Goal: Task Accomplishment & Management: Manage account settings

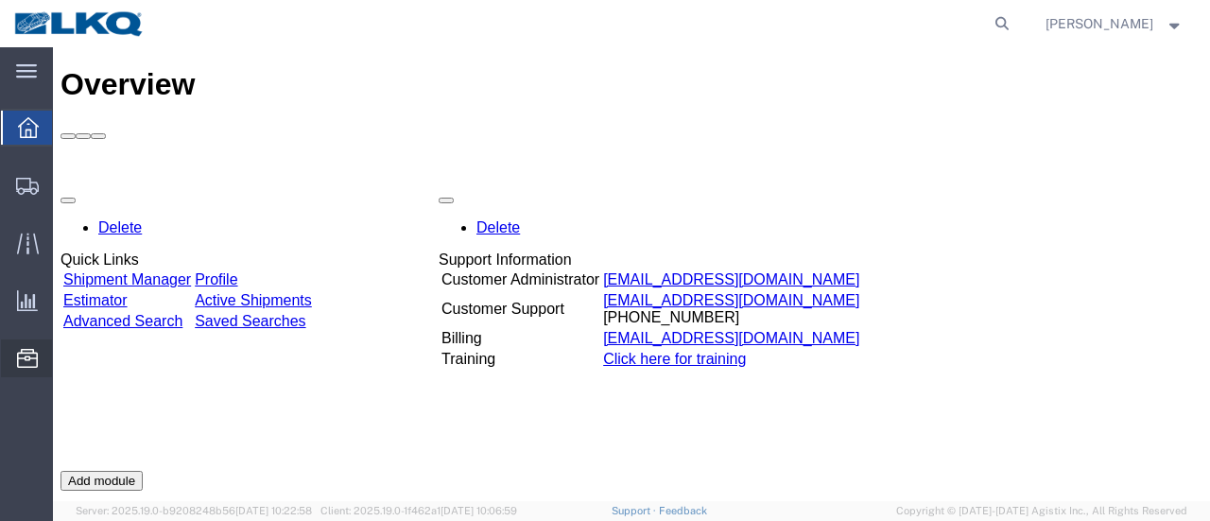
click at [0, 0] on span "Location Appointment" at bounding box center [0, 0] width 0 height 0
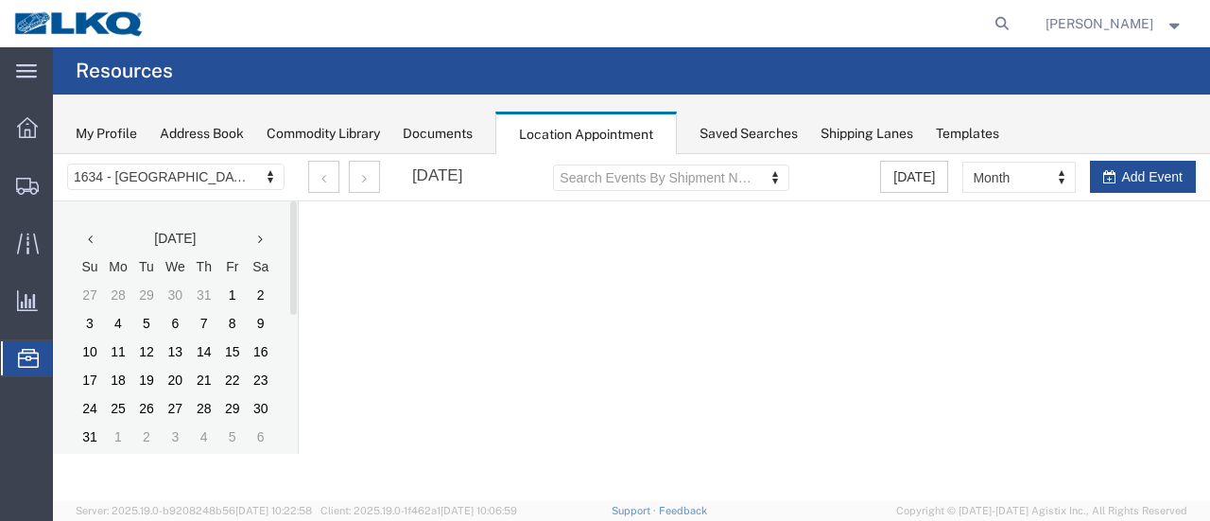
select select "28712"
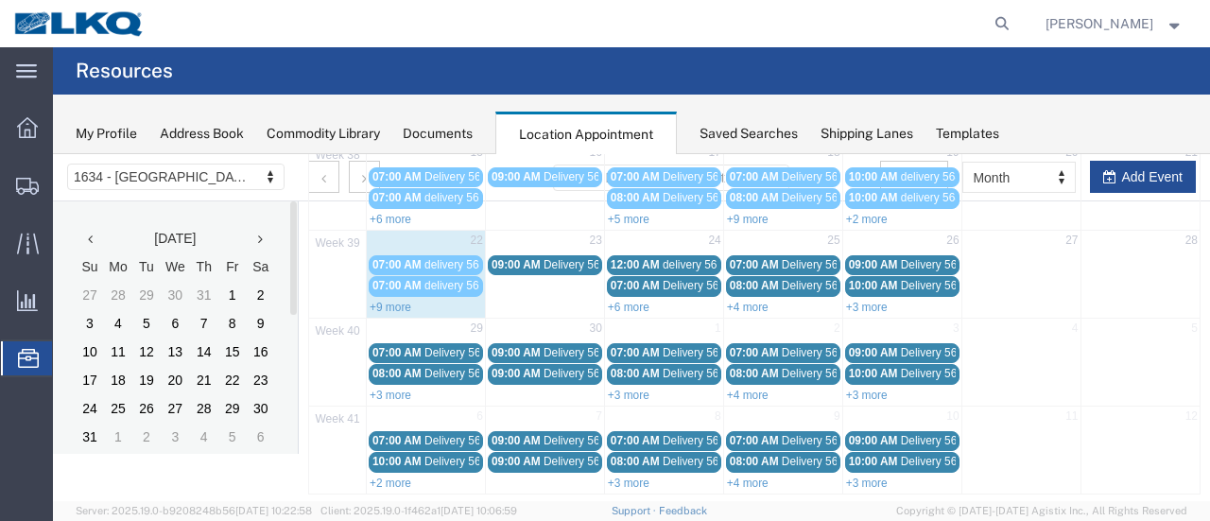
scroll to position [321, 0]
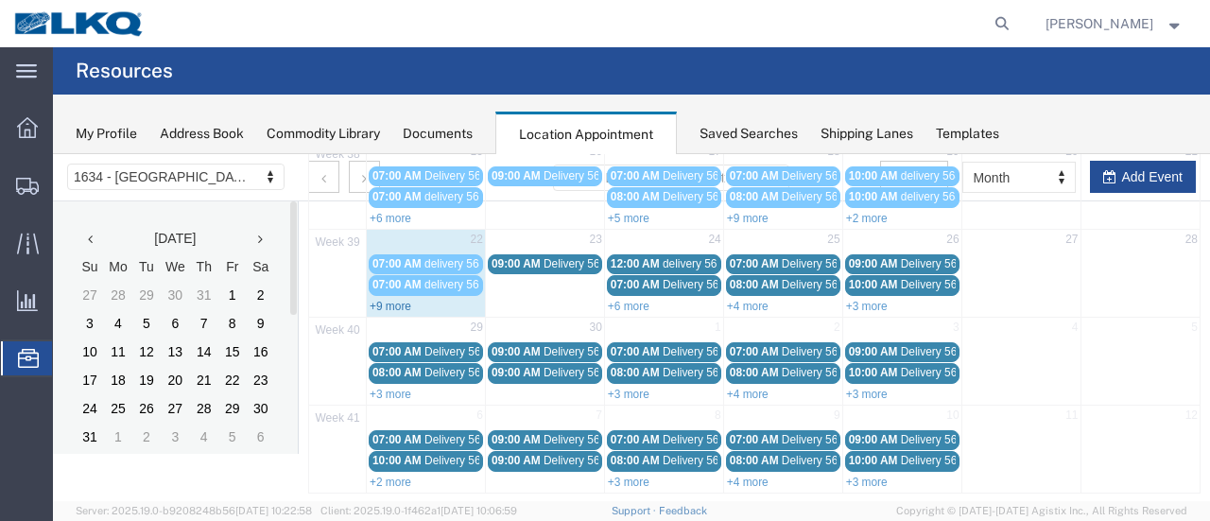
click at [386, 300] on link "+9 more" at bounding box center [391, 306] width 42 height 13
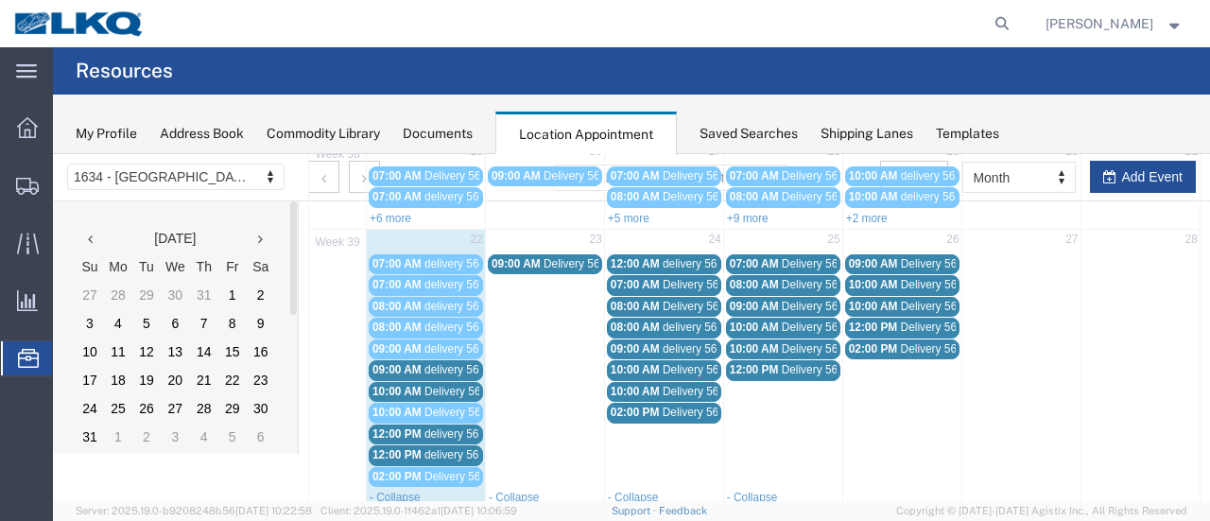
click at [456, 366] on span "delivery 56833879" at bounding box center [470, 369] width 92 height 13
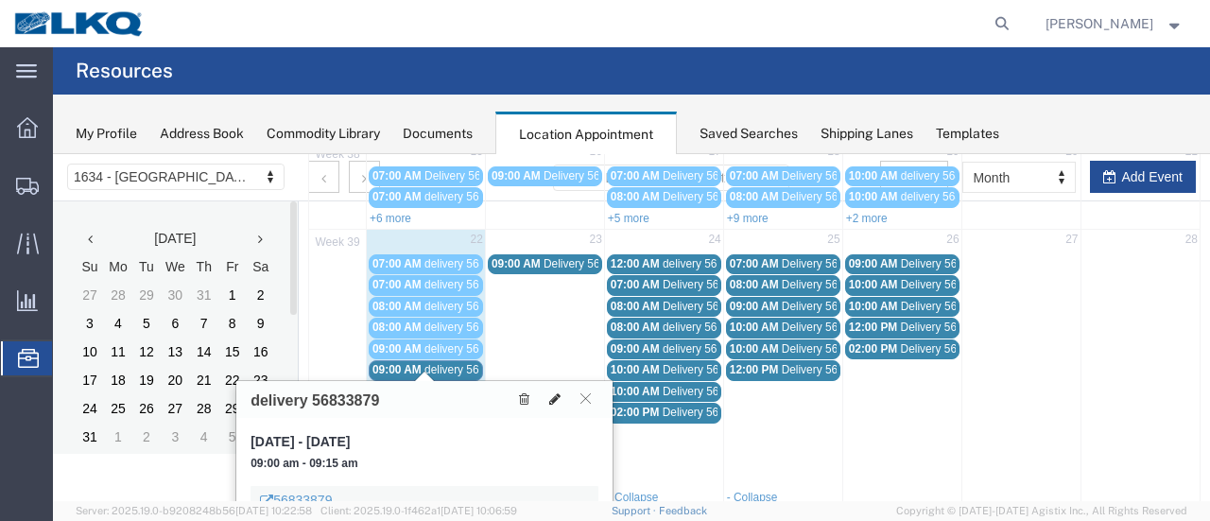
click at [557, 392] on icon at bounding box center [554, 398] width 11 height 13
select select "1"
select select
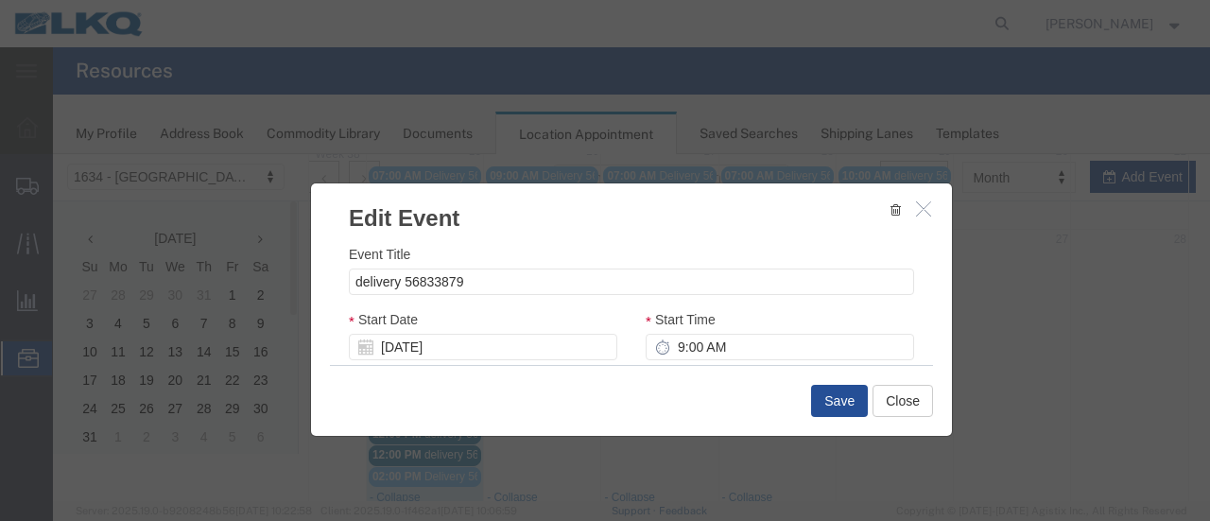
select select
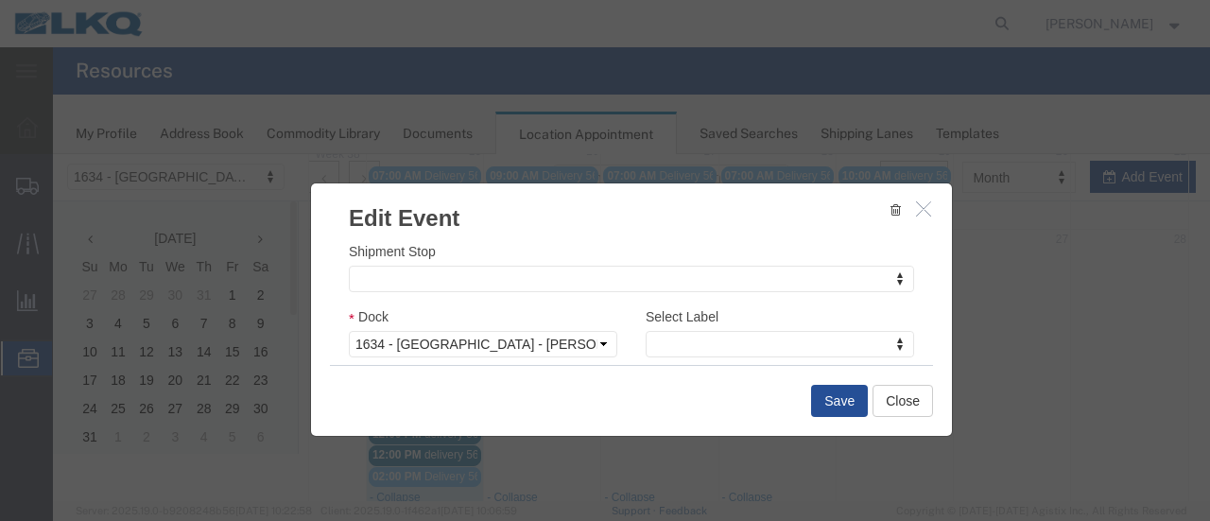
scroll to position [284, 0]
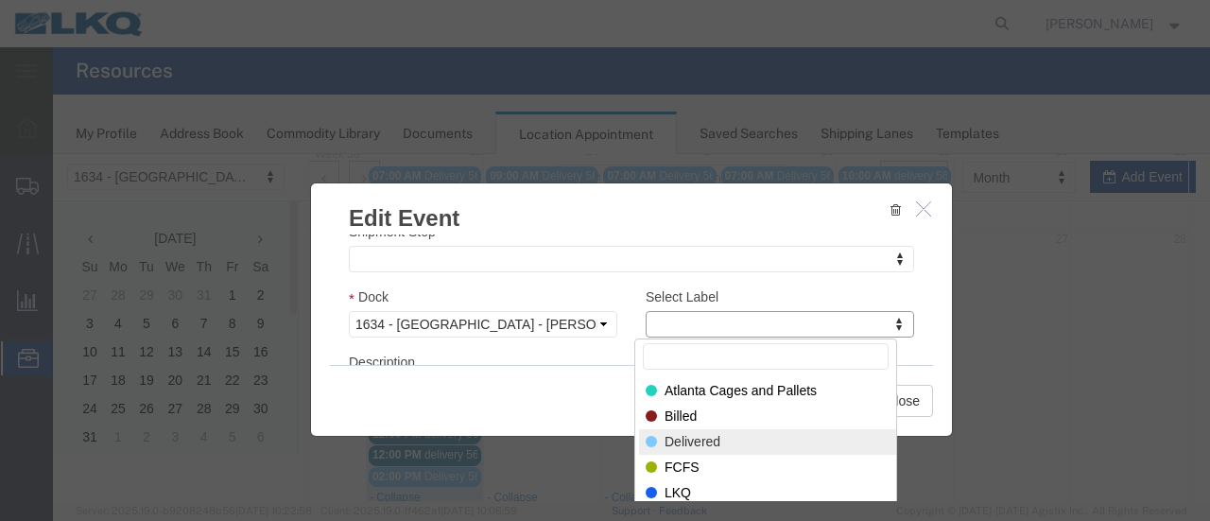
select select "40"
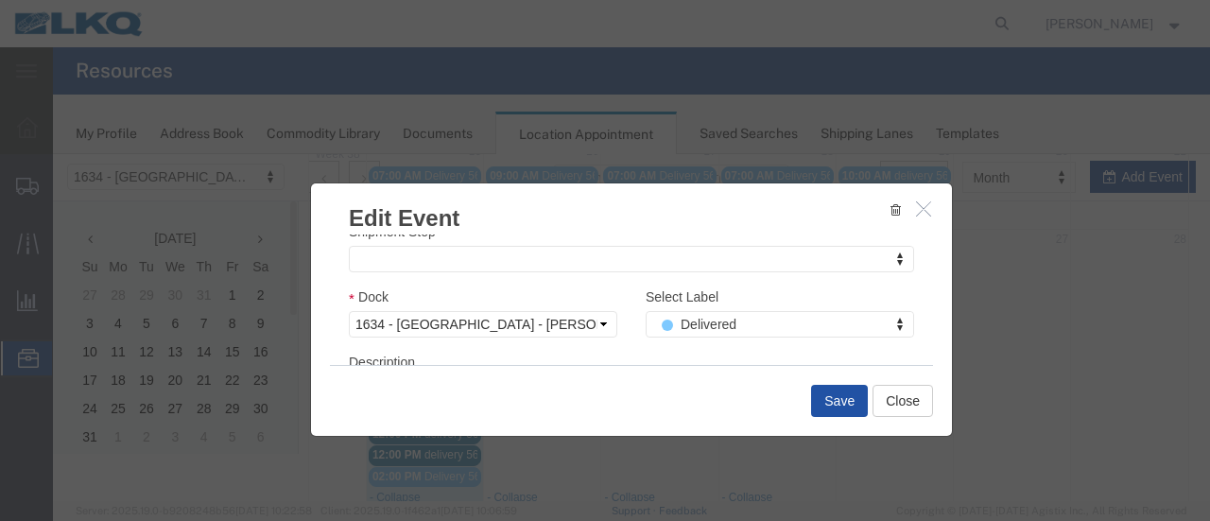
click at [832, 399] on button "Save" at bounding box center [839, 401] width 57 height 32
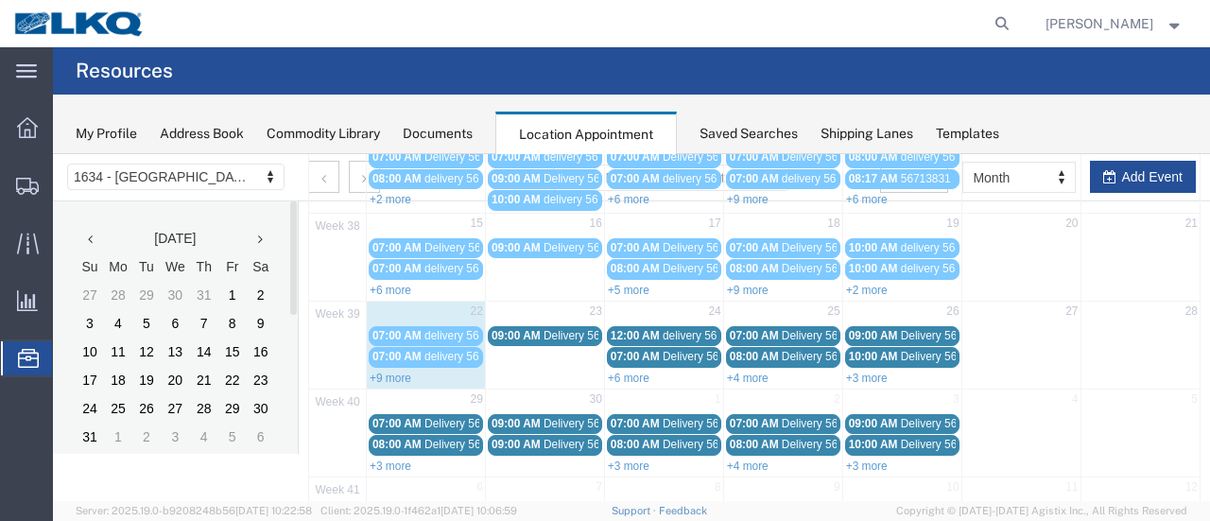
scroll to position [321, 0]
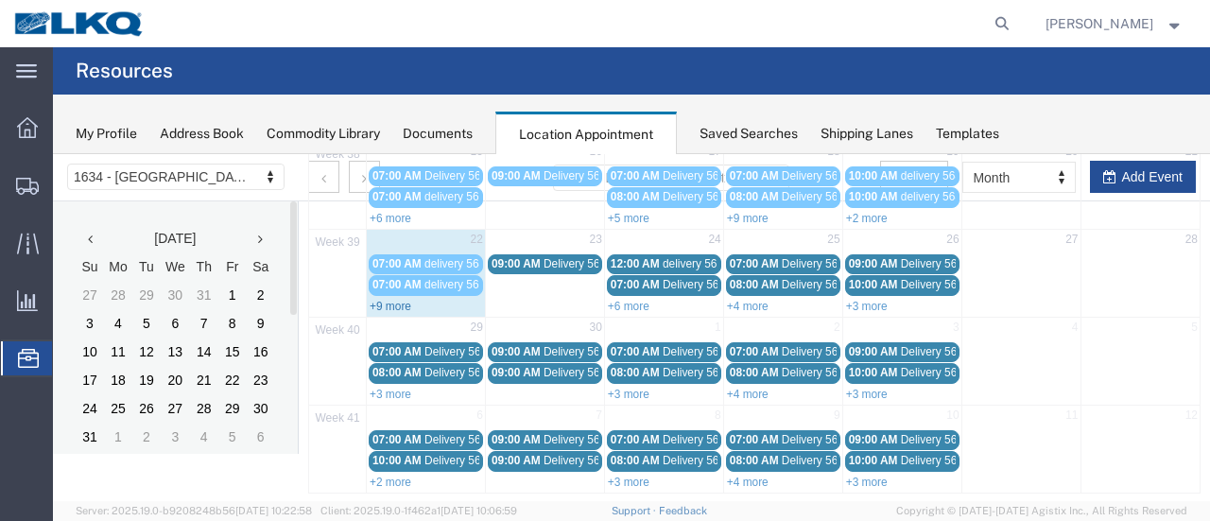
click at [381, 300] on link "+9 more" at bounding box center [391, 306] width 42 height 13
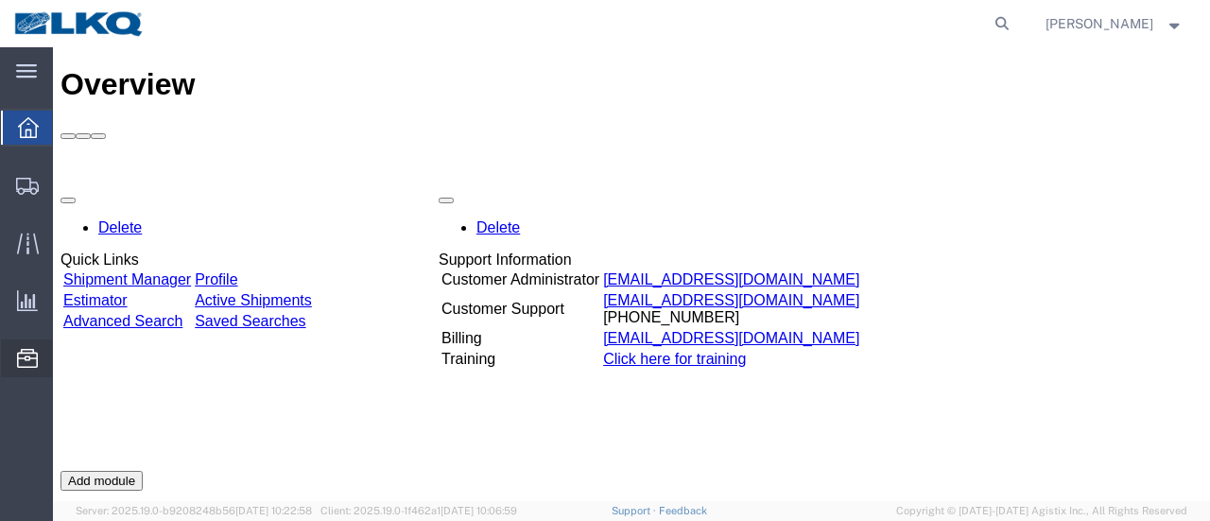
click at [0, 0] on span "Location Appointment" at bounding box center [0, 0] width 0 height 0
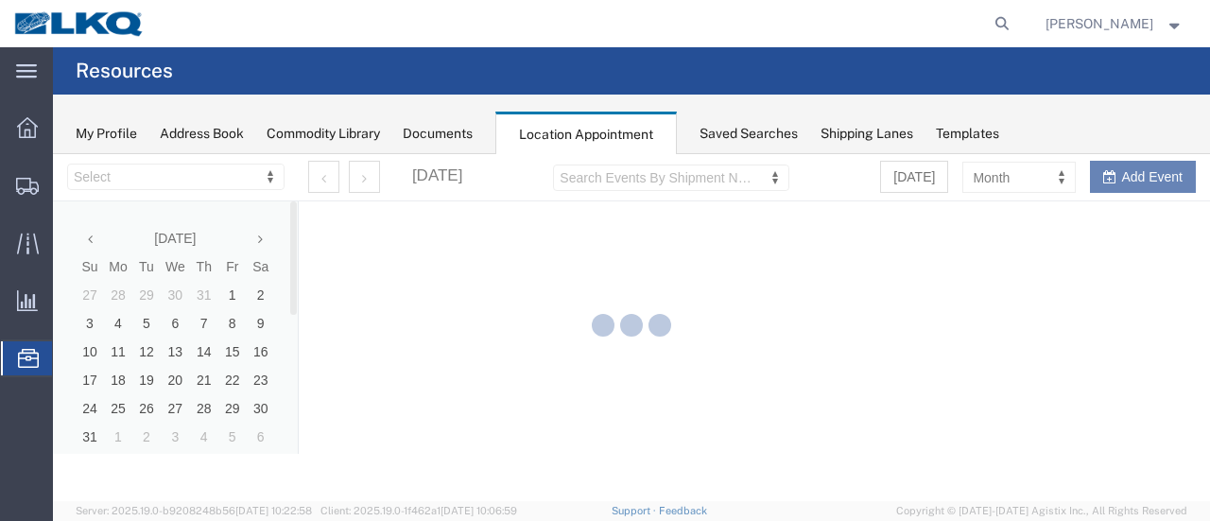
select select "28712"
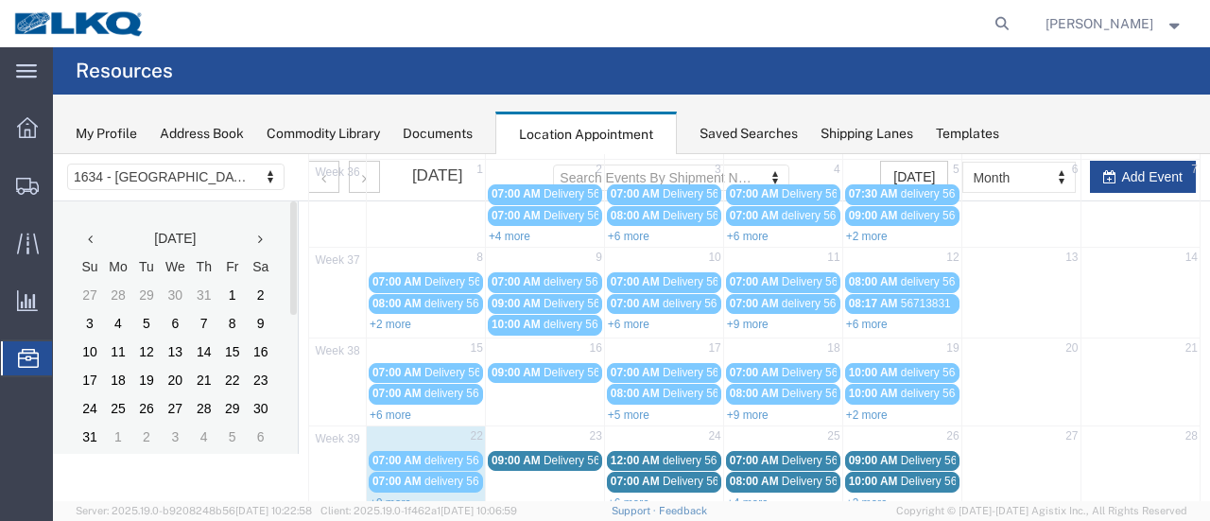
scroll to position [189, 0]
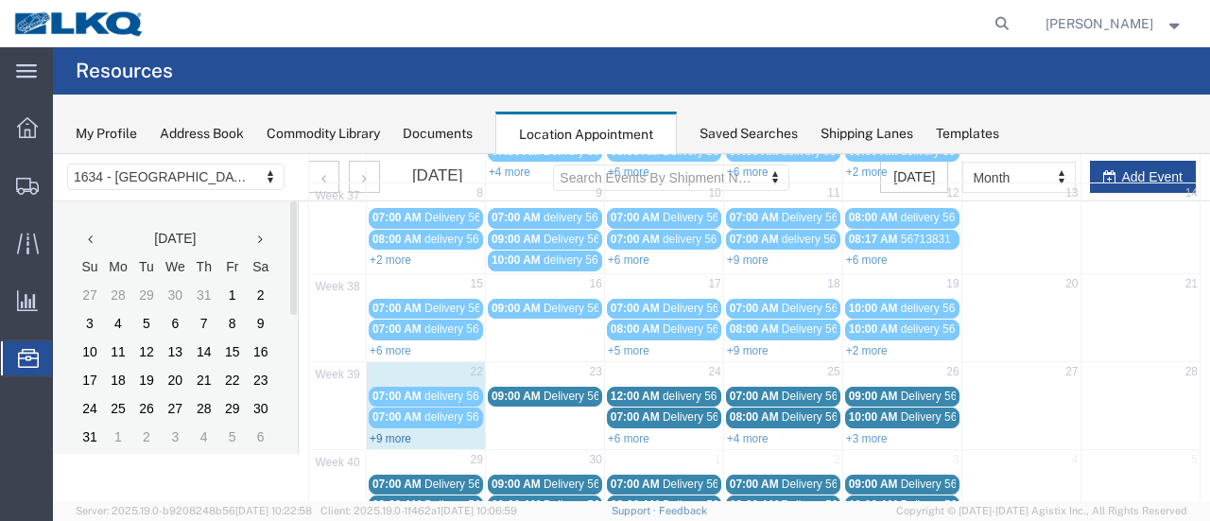
click at [380, 432] on link "+9 more" at bounding box center [391, 438] width 42 height 13
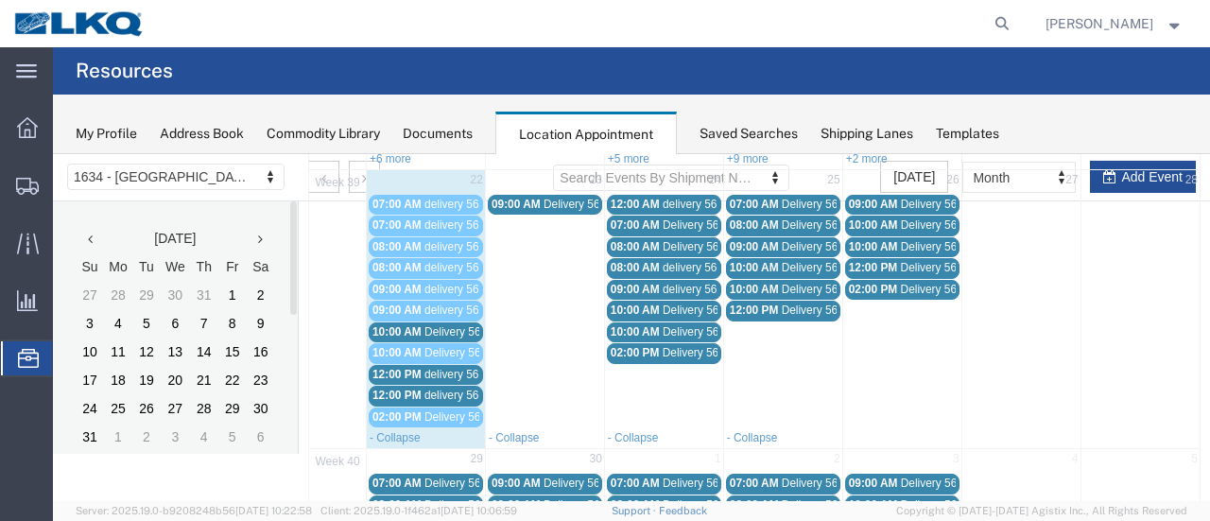
scroll to position [473, 0]
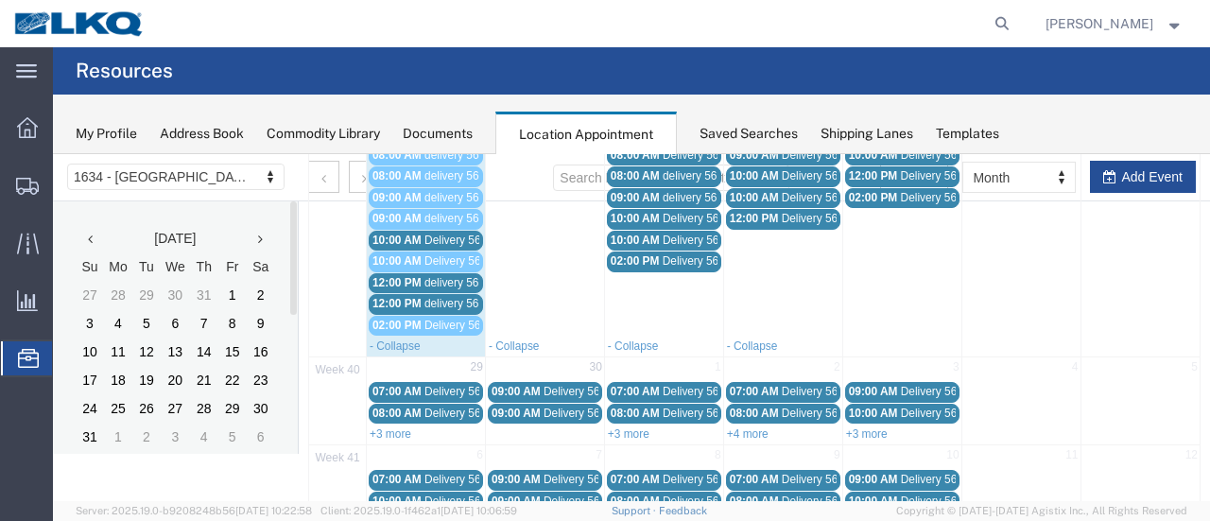
click at [445, 233] on span "Delivery 56495292" at bounding box center [471, 239] width 94 height 13
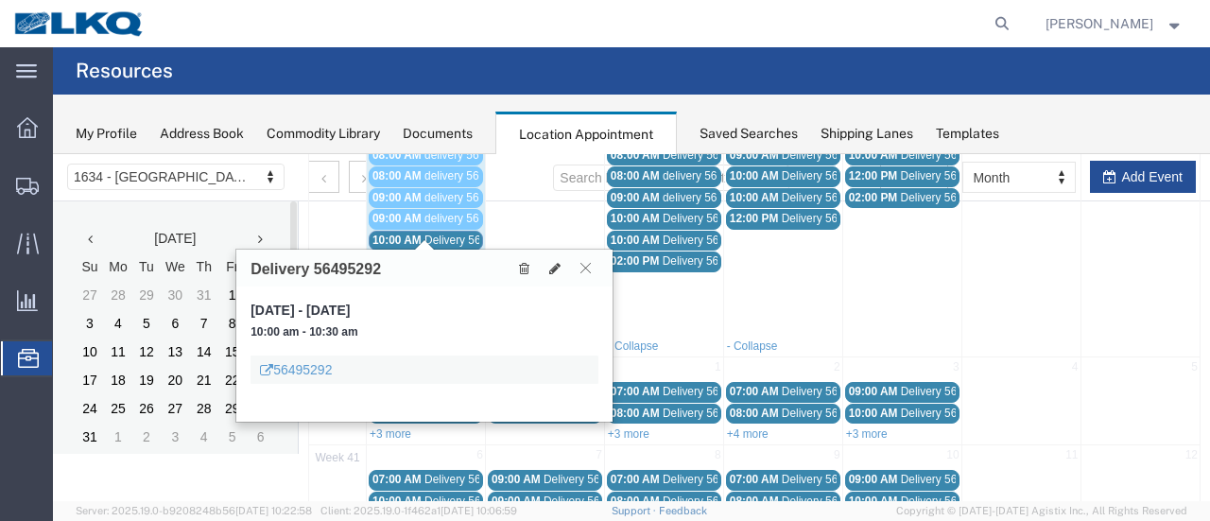
click at [586, 265] on icon at bounding box center [585, 267] width 10 height 11
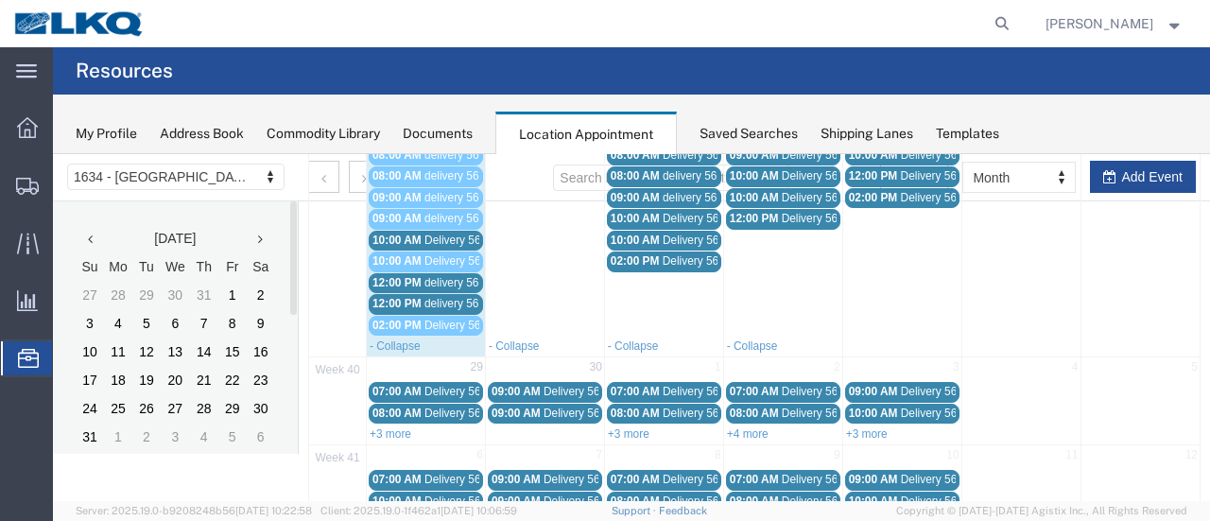
click at [457, 276] on span "delivery 56714427" at bounding box center [470, 282] width 92 height 13
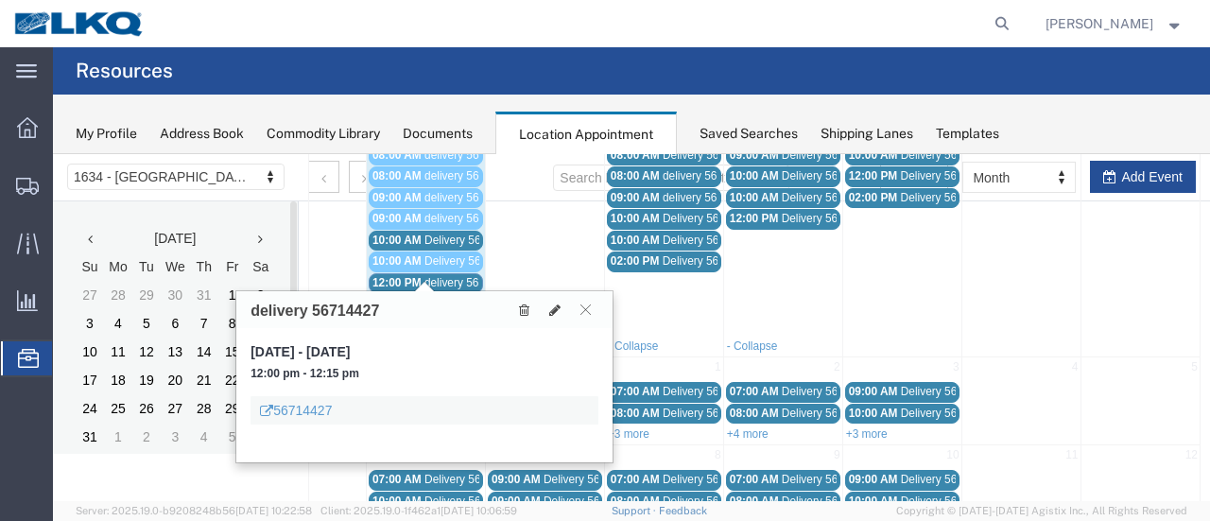
click at [456, 297] on span "delivery 56877792" at bounding box center [470, 303] width 92 height 13
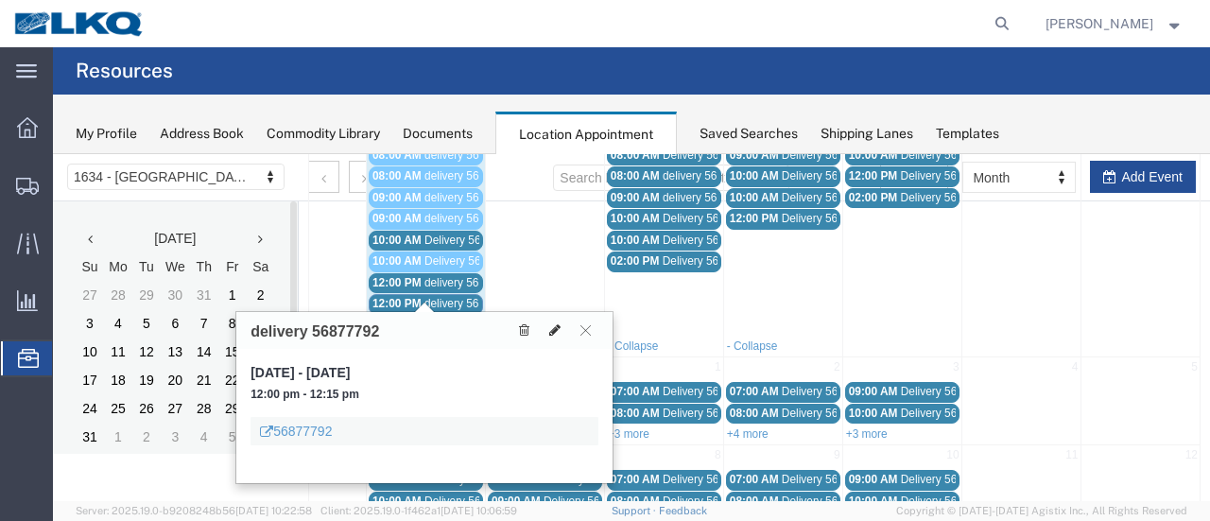
click at [555, 324] on icon at bounding box center [554, 329] width 11 height 13
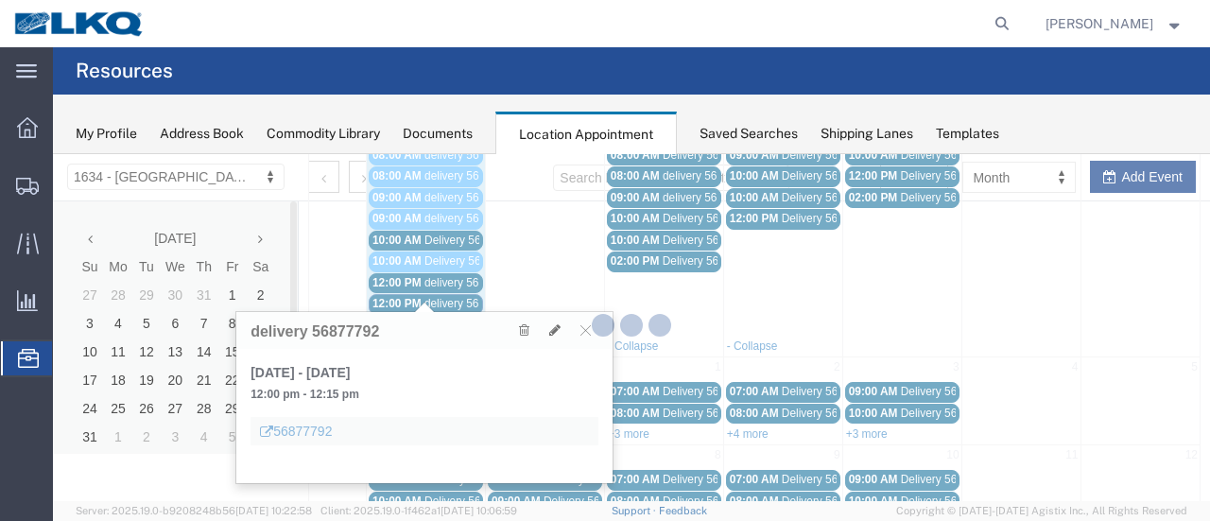
select select "1"
select select
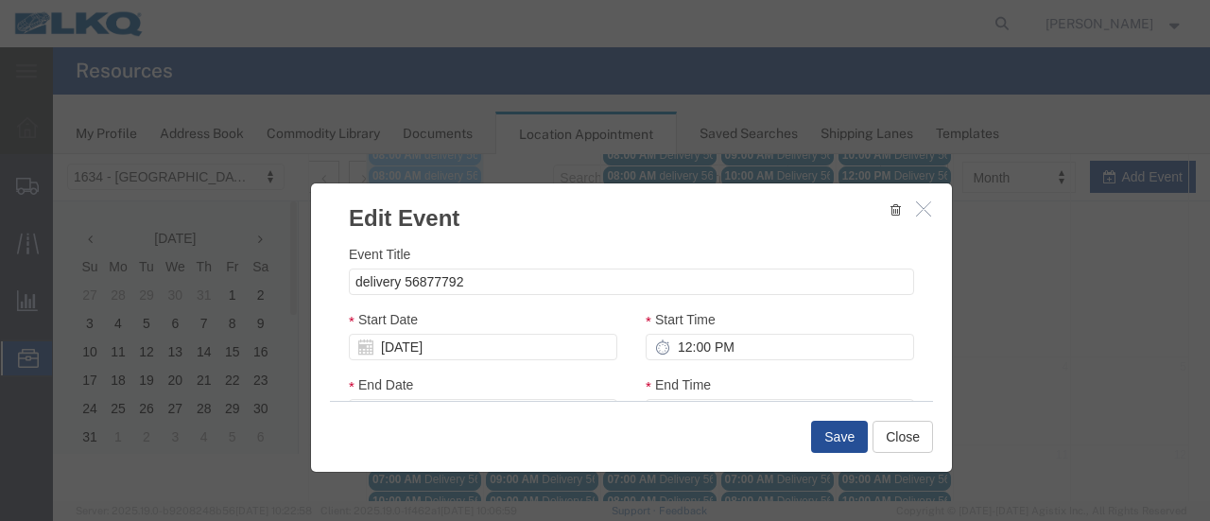
select select
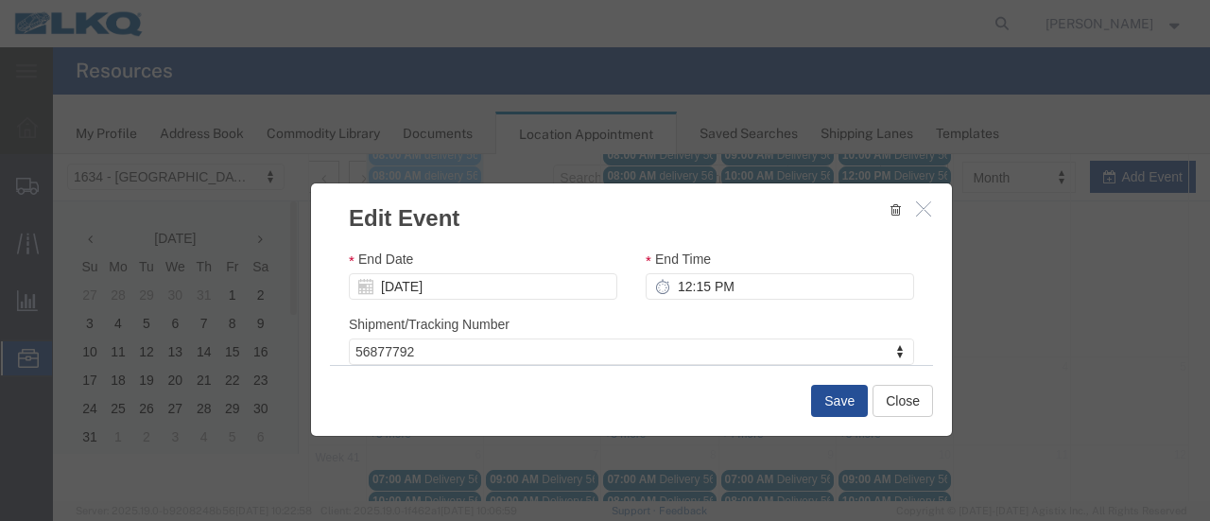
scroll to position [284, 0]
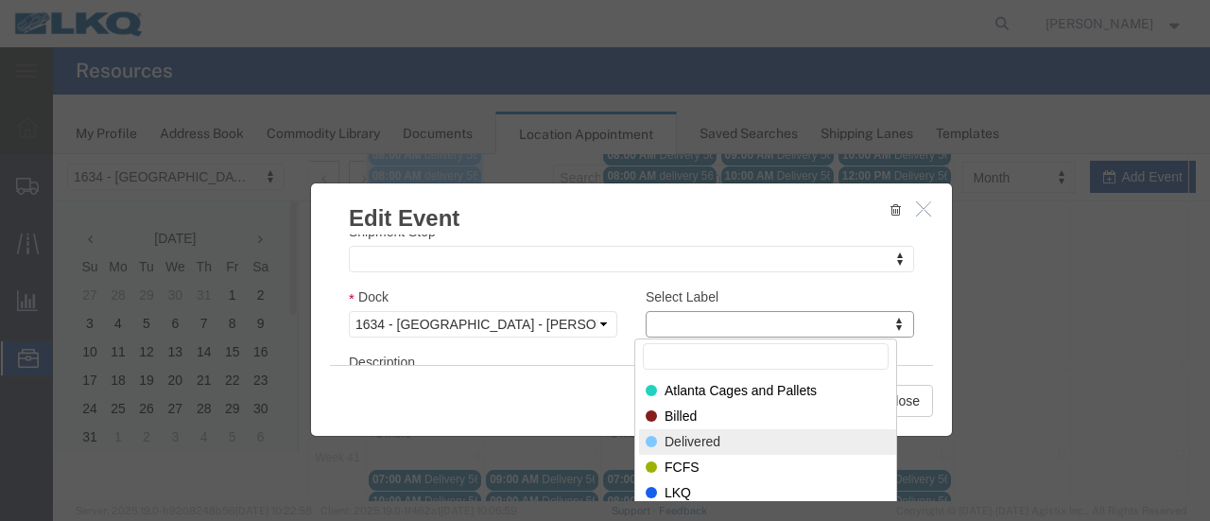
select select "40"
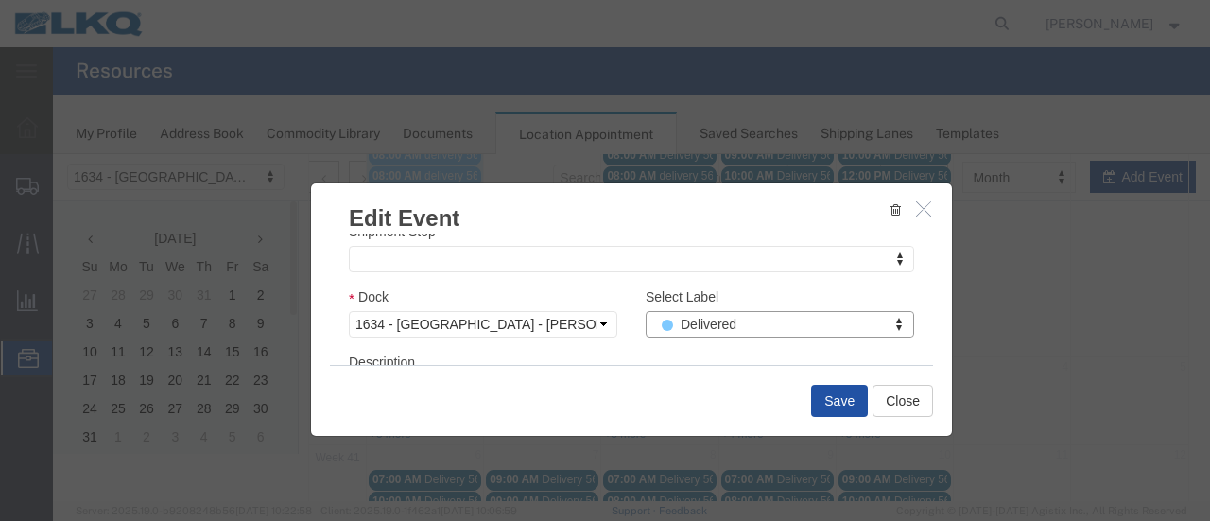
click at [846, 394] on button "Save" at bounding box center [839, 401] width 57 height 32
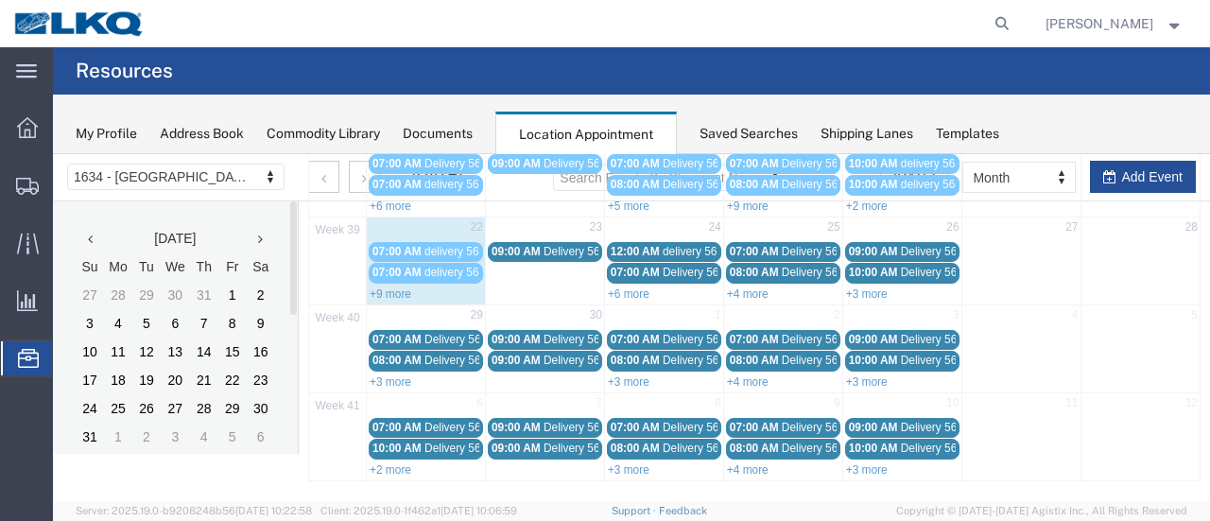
scroll to position [121, 0]
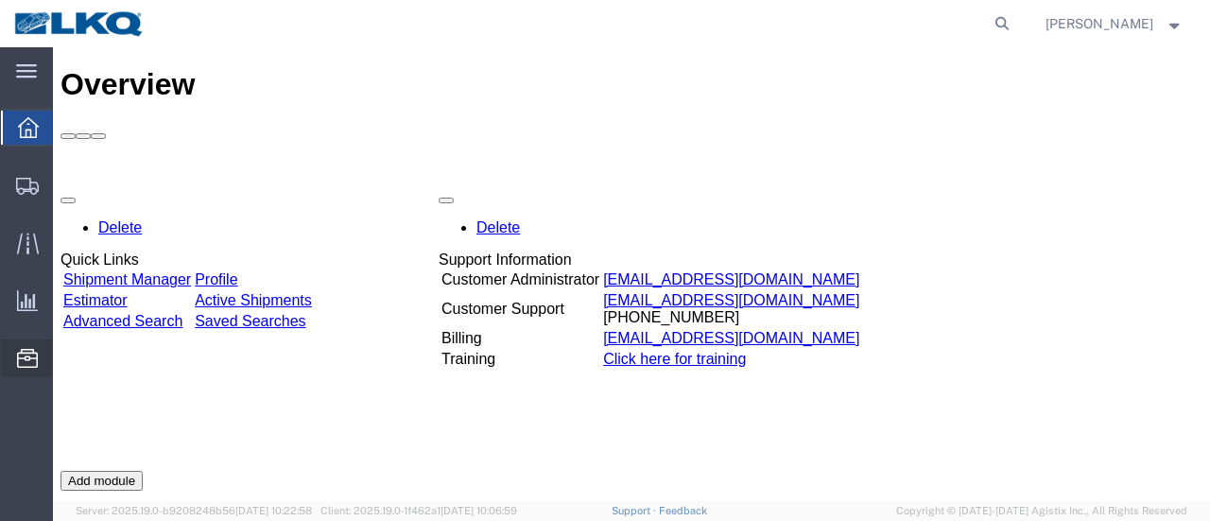
click at [0, 0] on span "Location Appointment" at bounding box center [0, 0] width 0 height 0
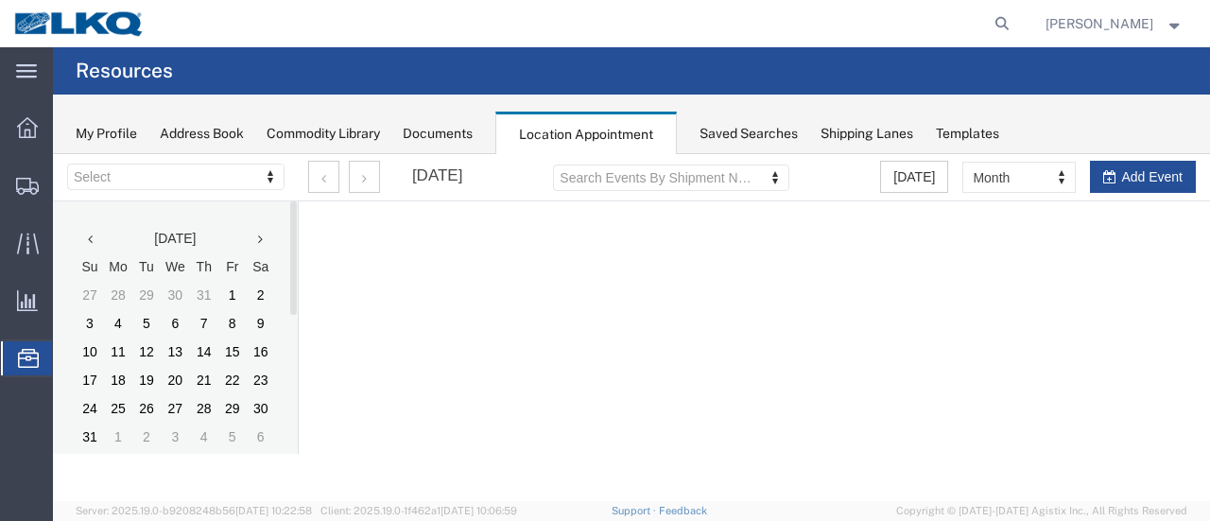
select select "28712"
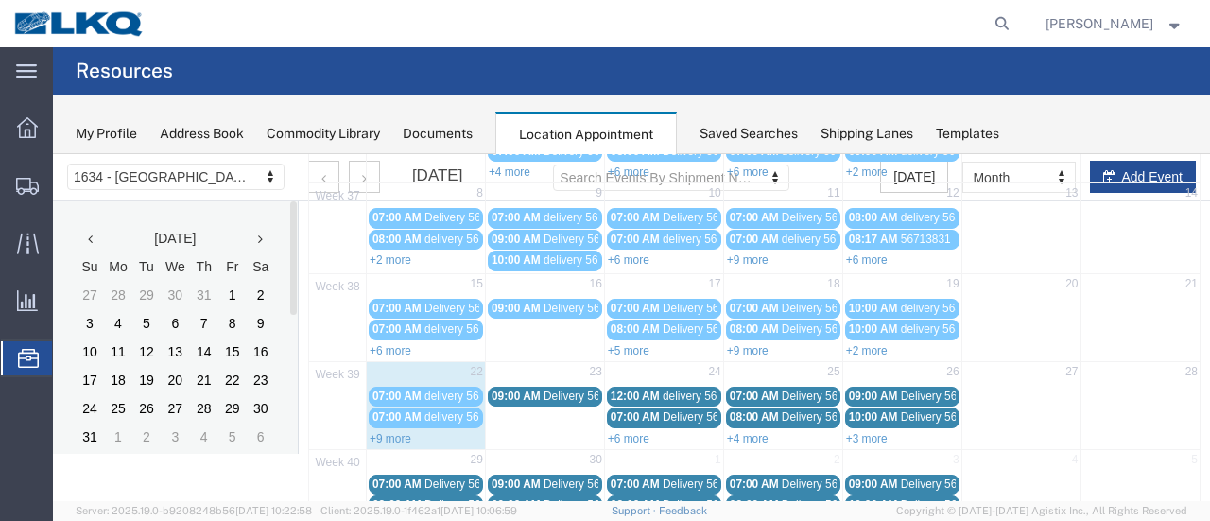
scroll to position [321, 0]
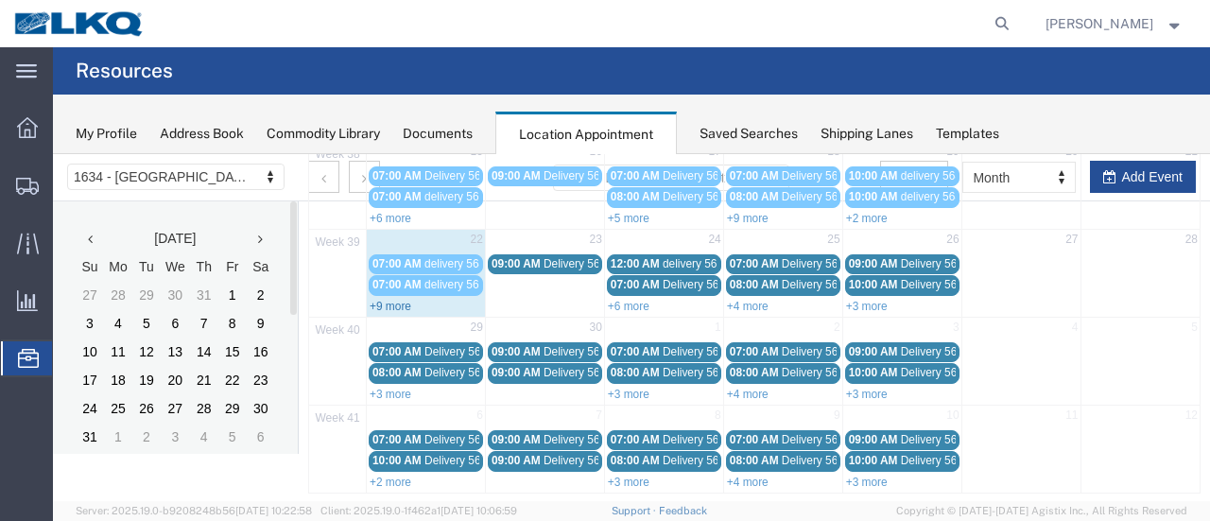
click at [385, 300] on link "+9 more" at bounding box center [391, 306] width 42 height 13
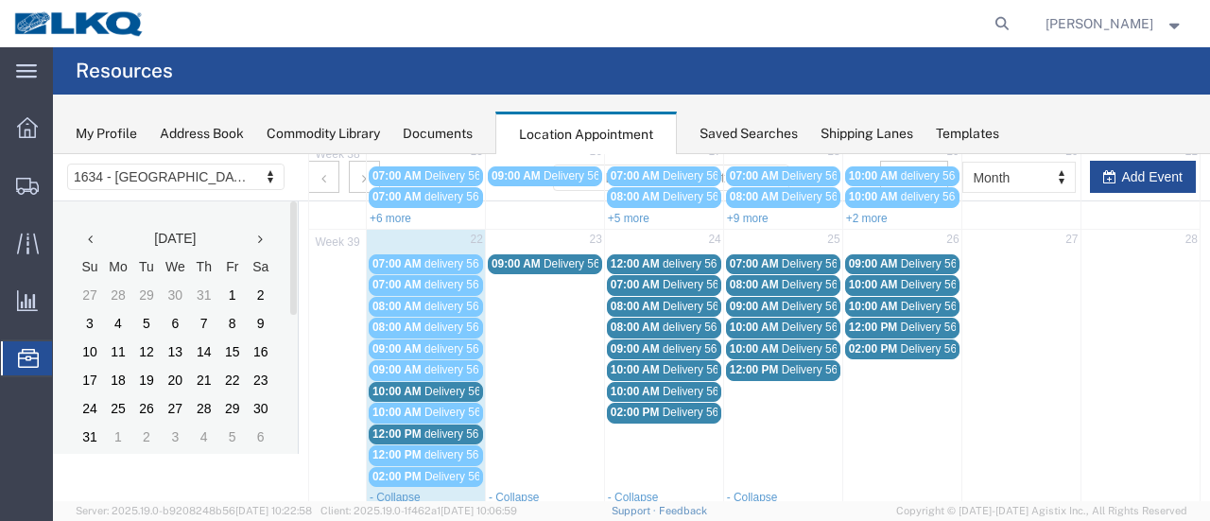
click at [457, 385] on span "Delivery 56495292" at bounding box center [471, 391] width 94 height 13
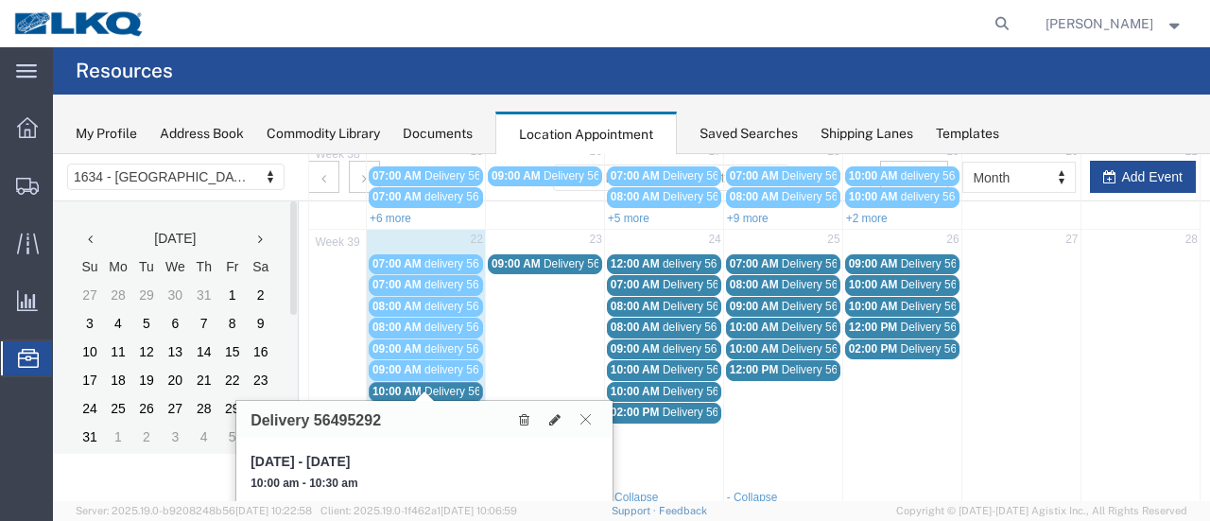
click at [591, 417] on icon at bounding box center [585, 418] width 10 height 11
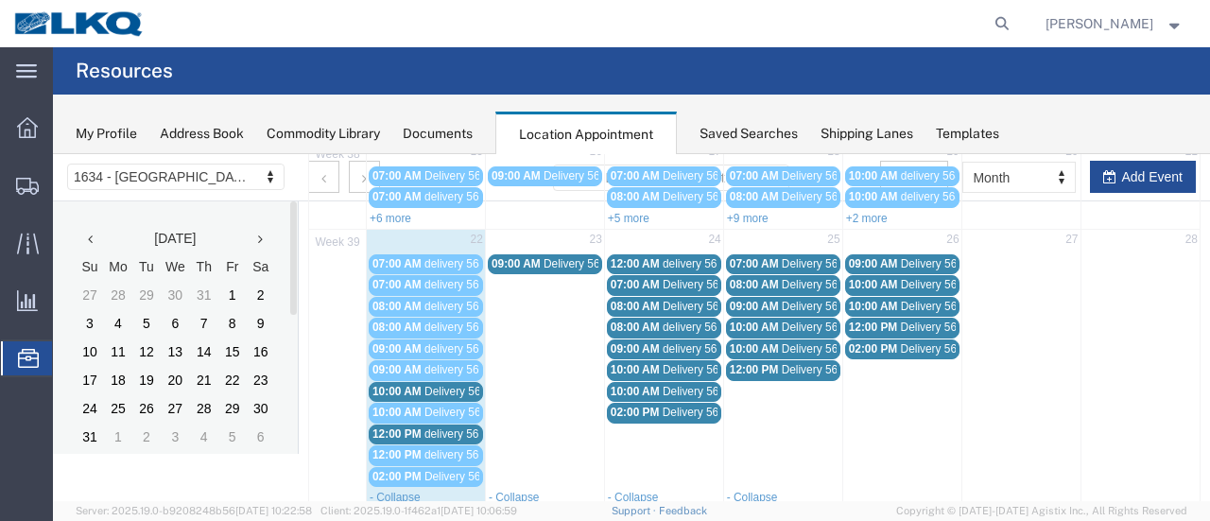
click at [427, 427] on span "delivery 56714427" at bounding box center [470, 433] width 92 height 13
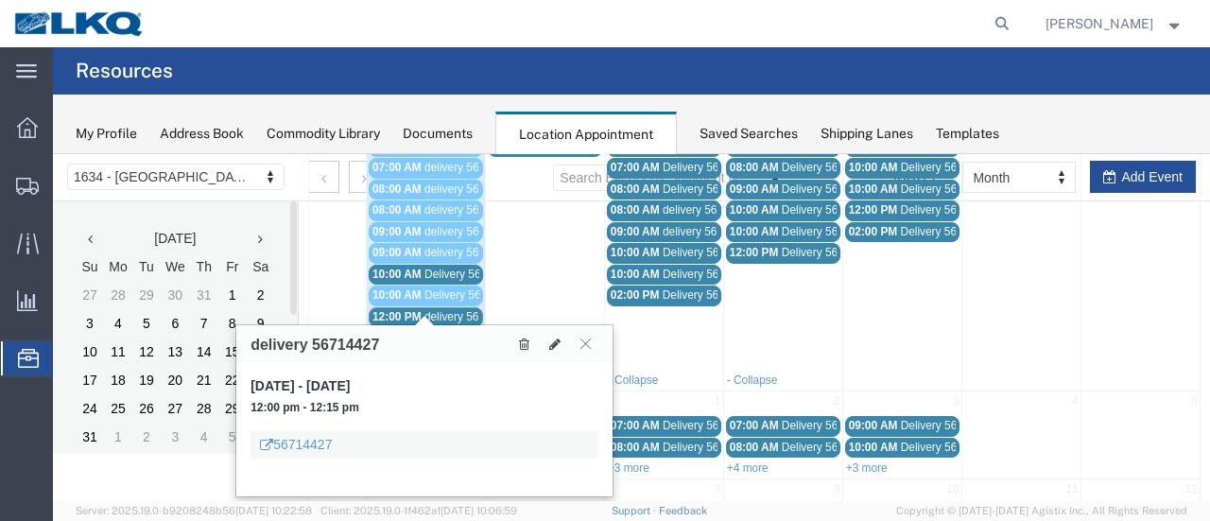
scroll to position [507, 0]
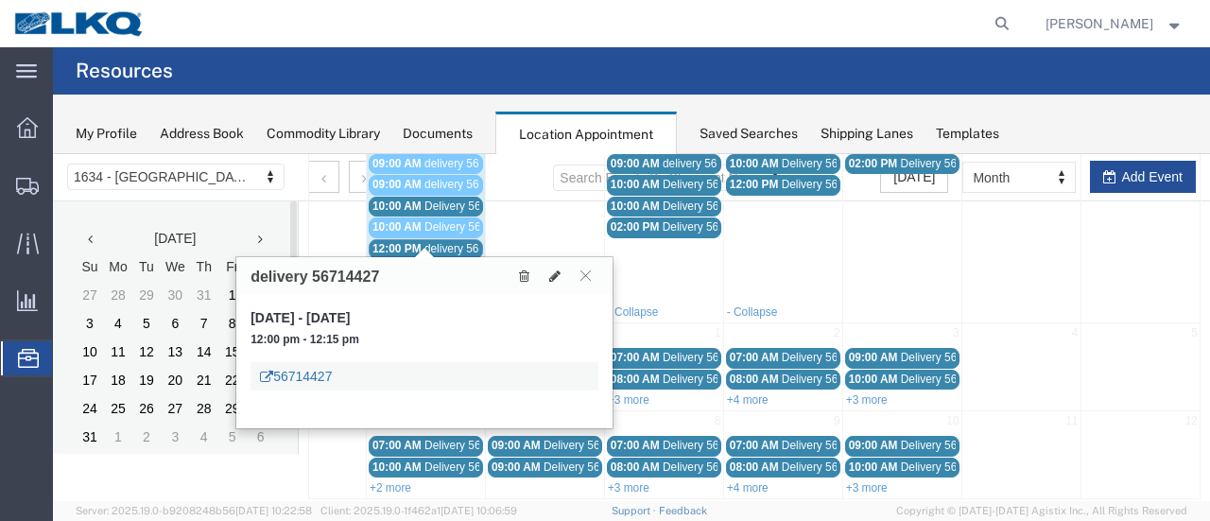
click at [312, 372] on link "56714427" at bounding box center [296, 376] width 72 height 19
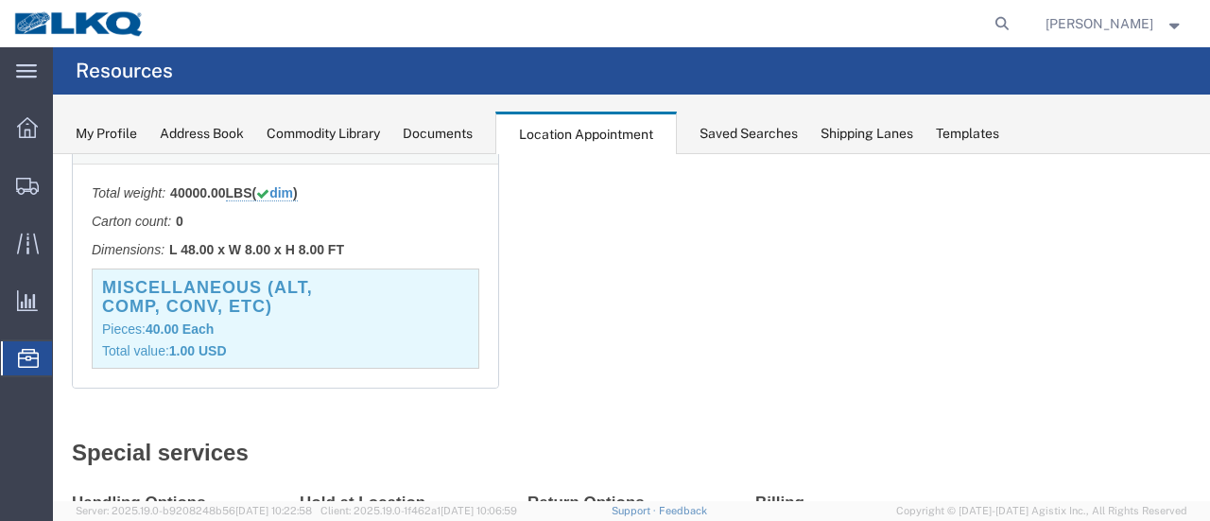
scroll to position [34, 0]
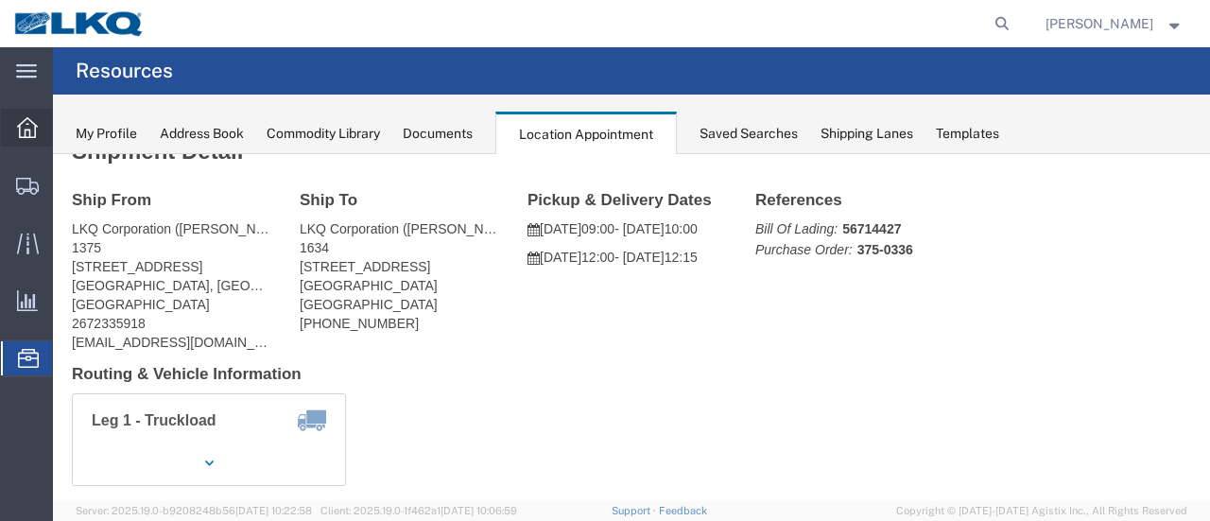
click at [19, 123] on icon at bounding box center [27, 127] width 21 height 21
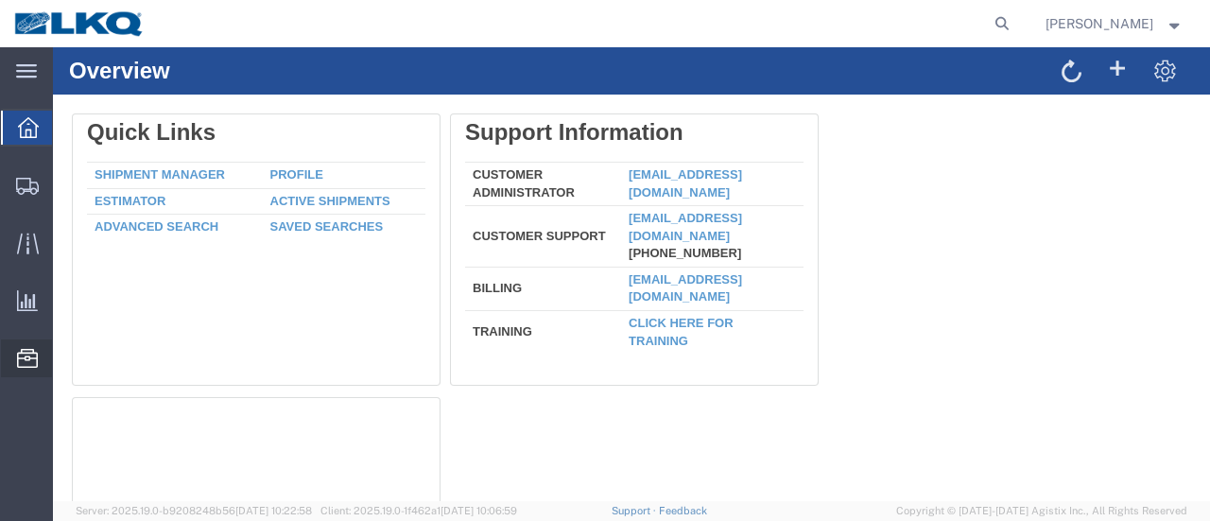
click at [0, 0] on span "Location Appointment" at bounding box center [0, 0] width 0 height 0
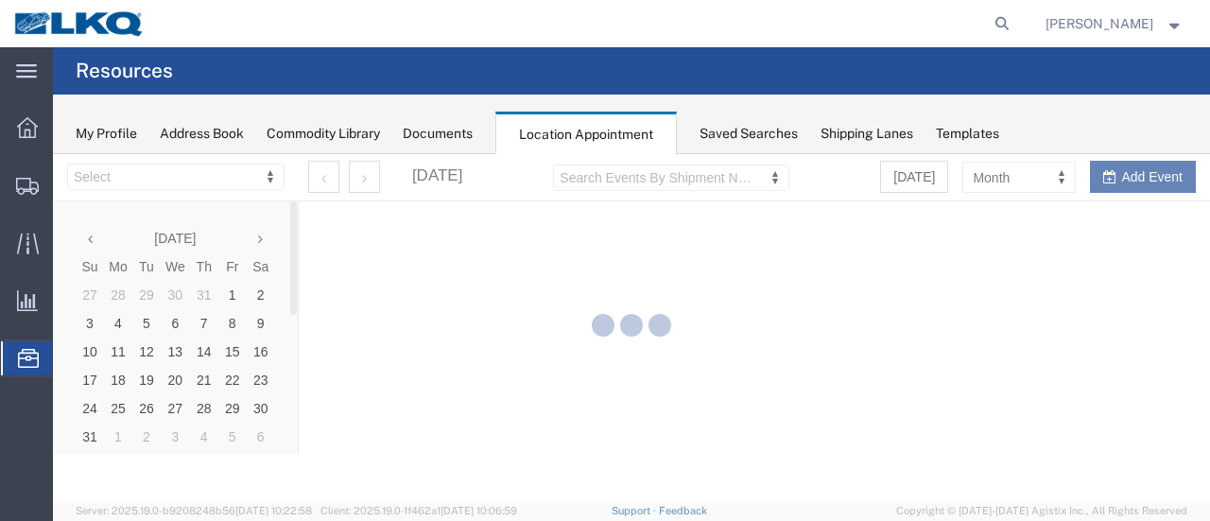
select select "28712"
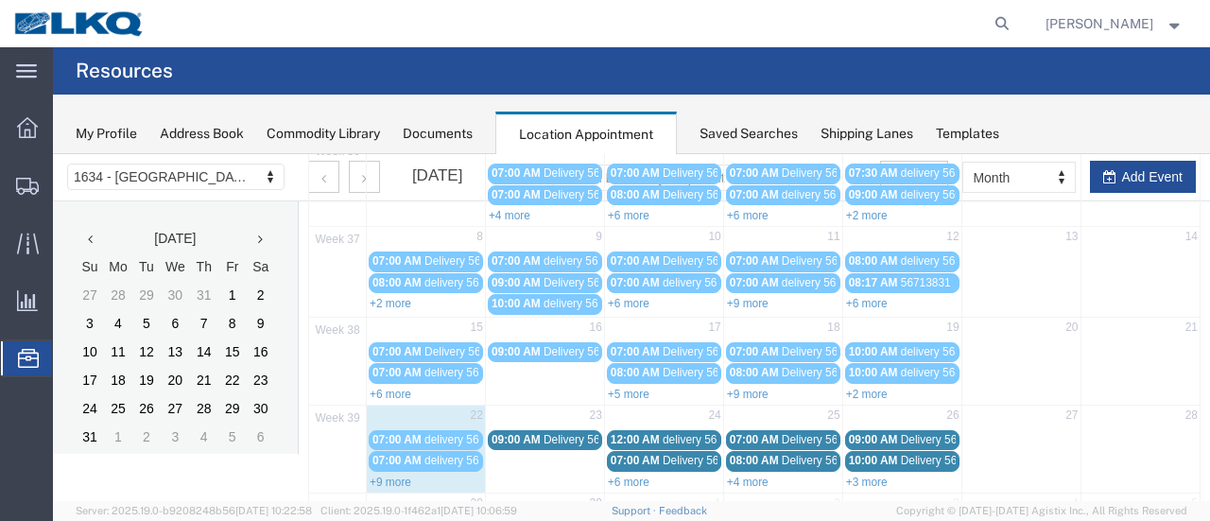
scroll to position [321, 0]
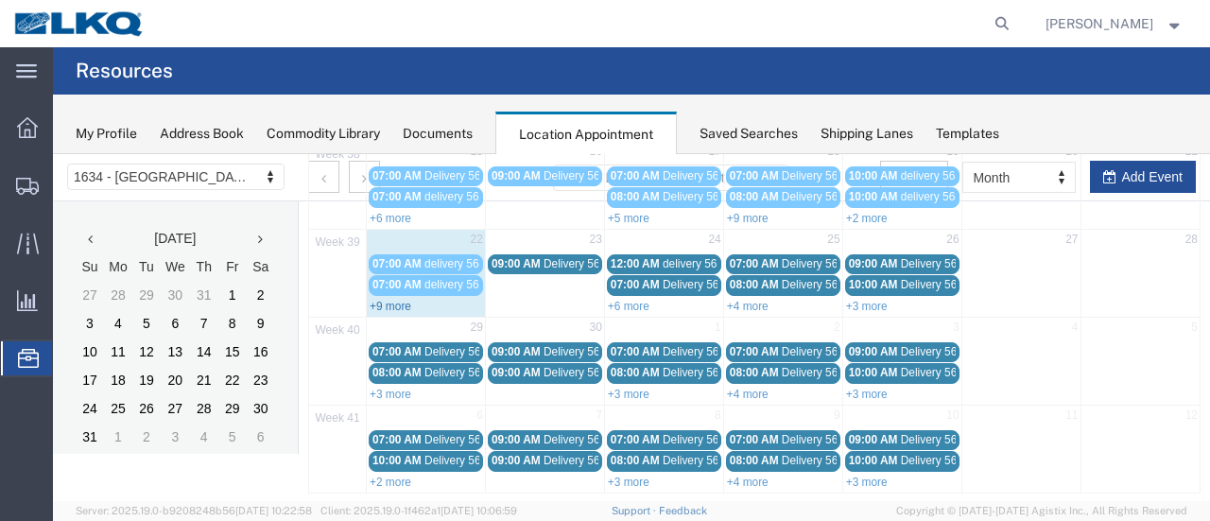
click at [382, 300] on link "+9 more" at bounding box center [391, 306] width 42 height 13
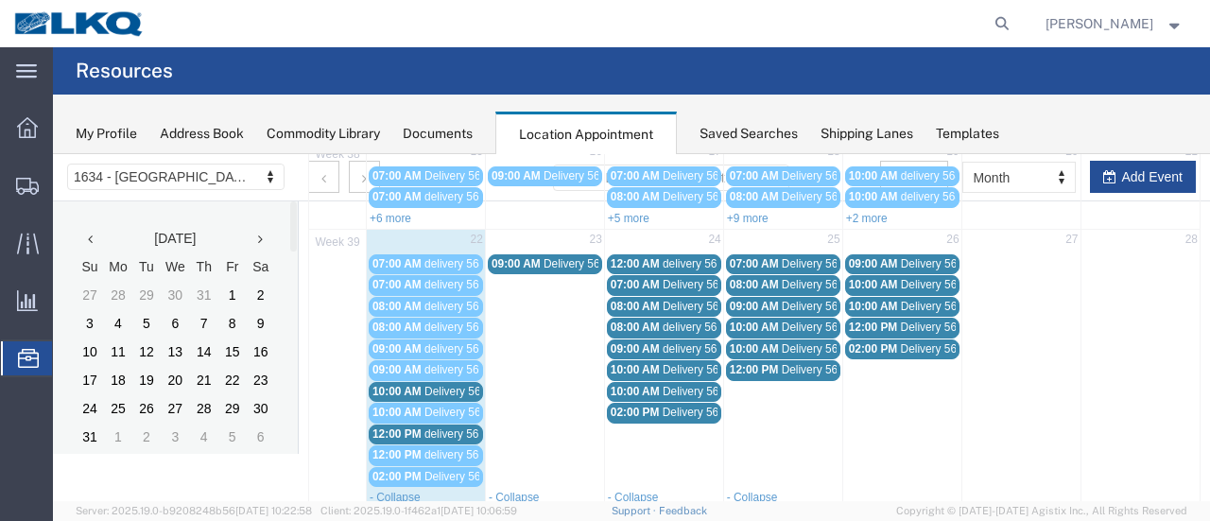
click at [457, 385] on span "Delivery 56495292" at bounding box center [471, 391] width 94 height 13
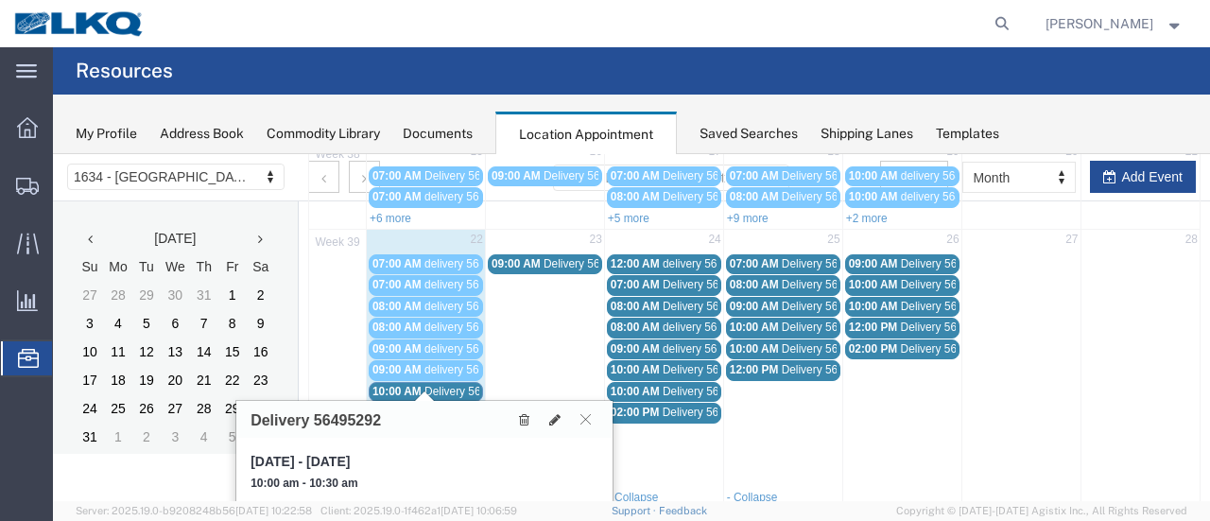
scroll to position [416, 0]
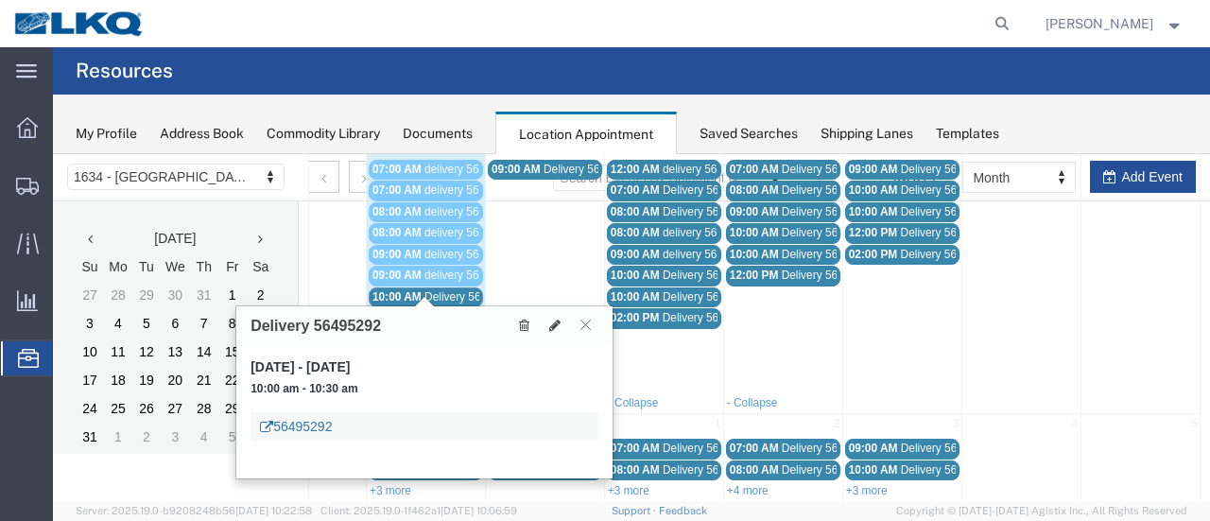
click at [301, 422] on link "56495292" at bounding box center [296, 426] width 72 height 19
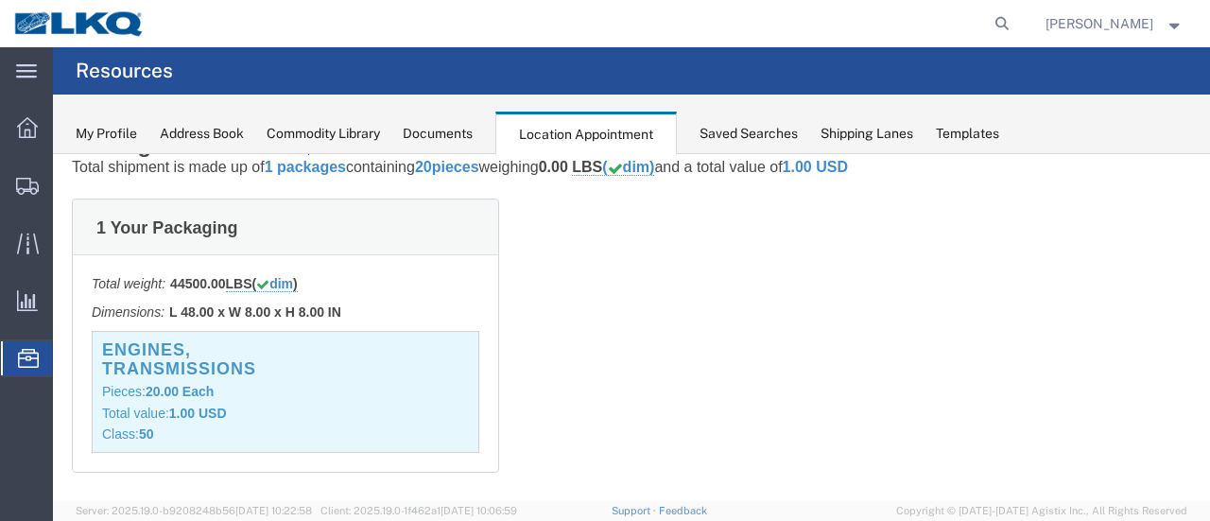
scroll to position [0, 0]
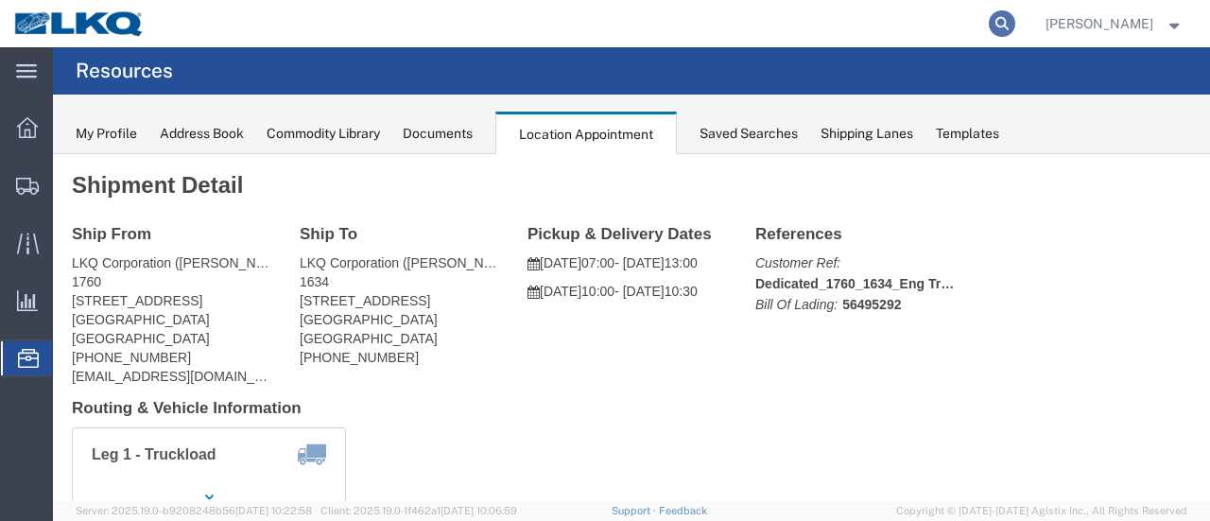
click at [1015, 18] on icon at bounding box center [1002, 23] width 26 height 26
click at [784, 20] on input "search" at bounding box center [701, 23] width 575 height 45
type input "56495292"
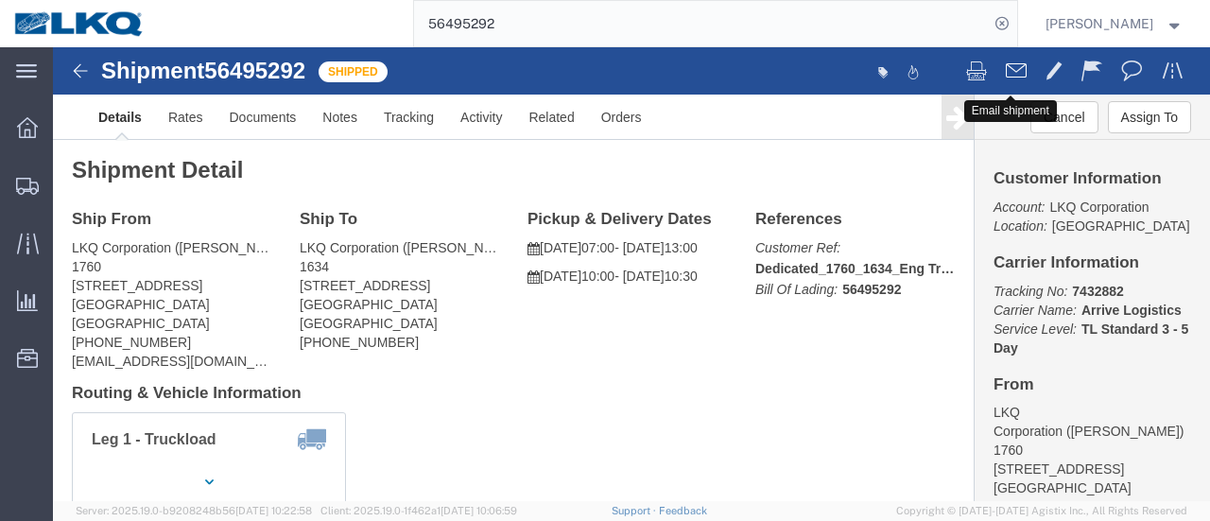
click span
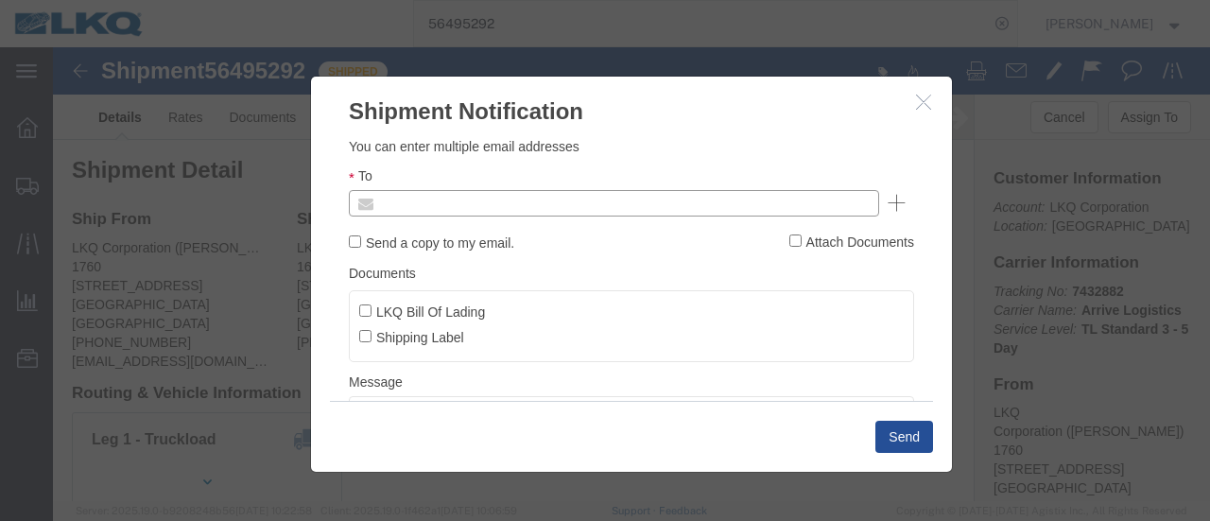
click input "text"
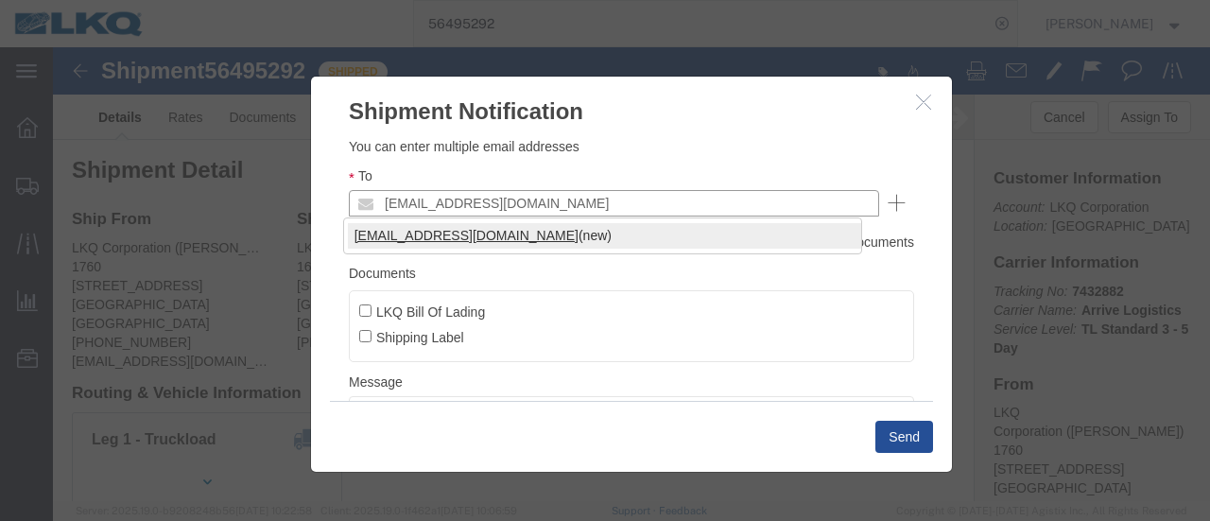
type input "[EMAIL_ADDRESS][DOMAIN_NAME]"
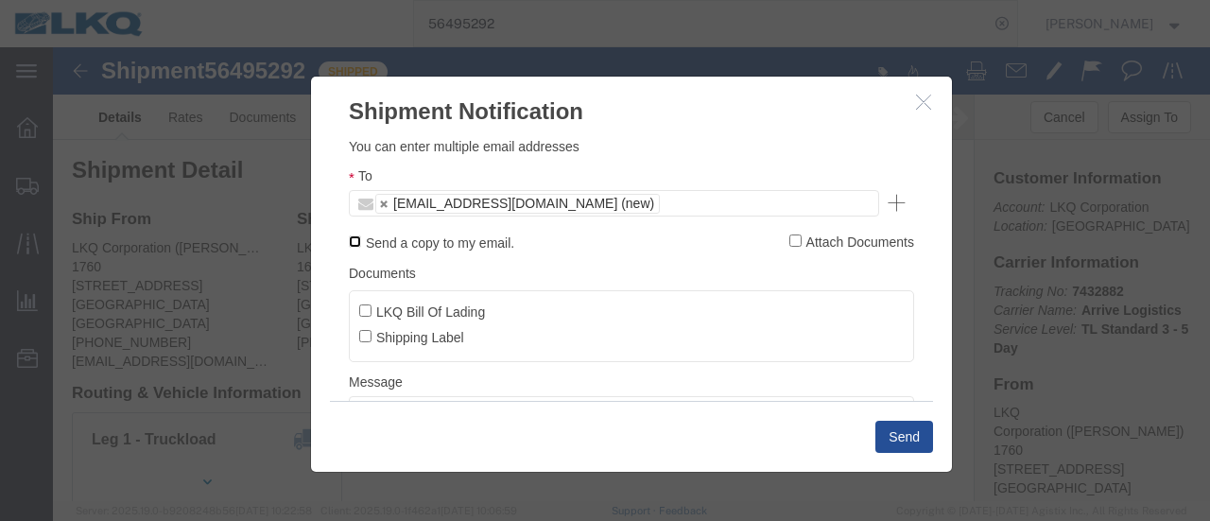
click input "Send a copy to my email."
checkbox input "true"
click input "LKQ Bill Of Lading"
checkbox input "true"
click button "Send"
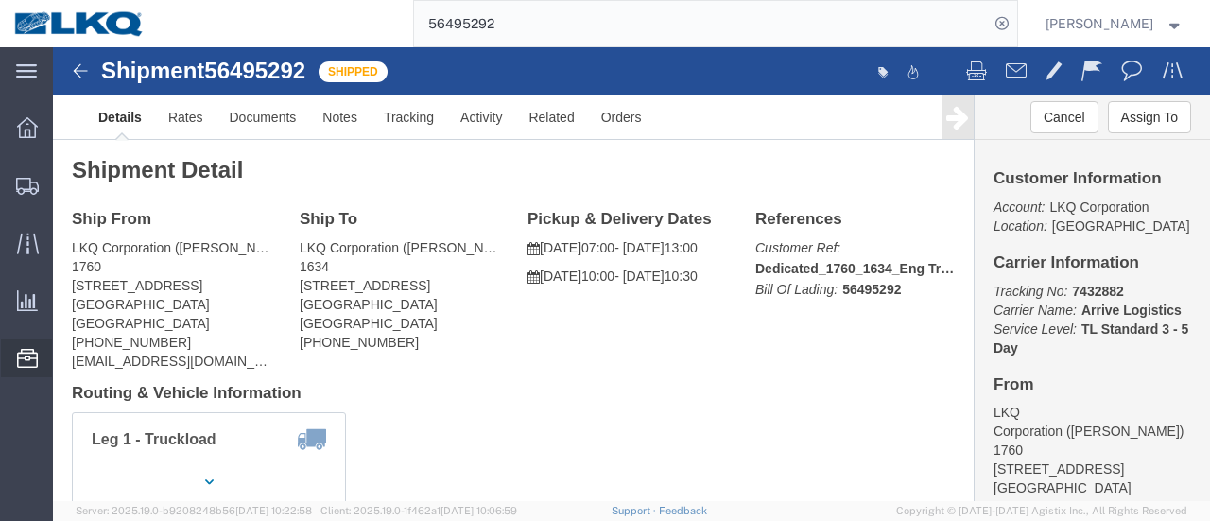
click at [0, 0] on span "Location Appointment" at bounding box center [0, 0] width 0 height 0
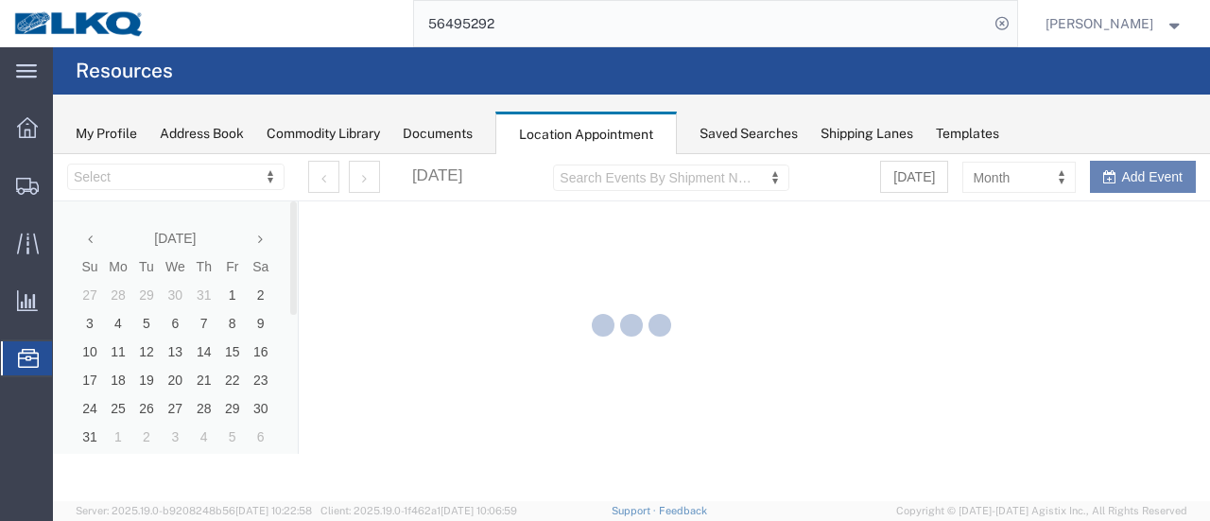
select select "28712"
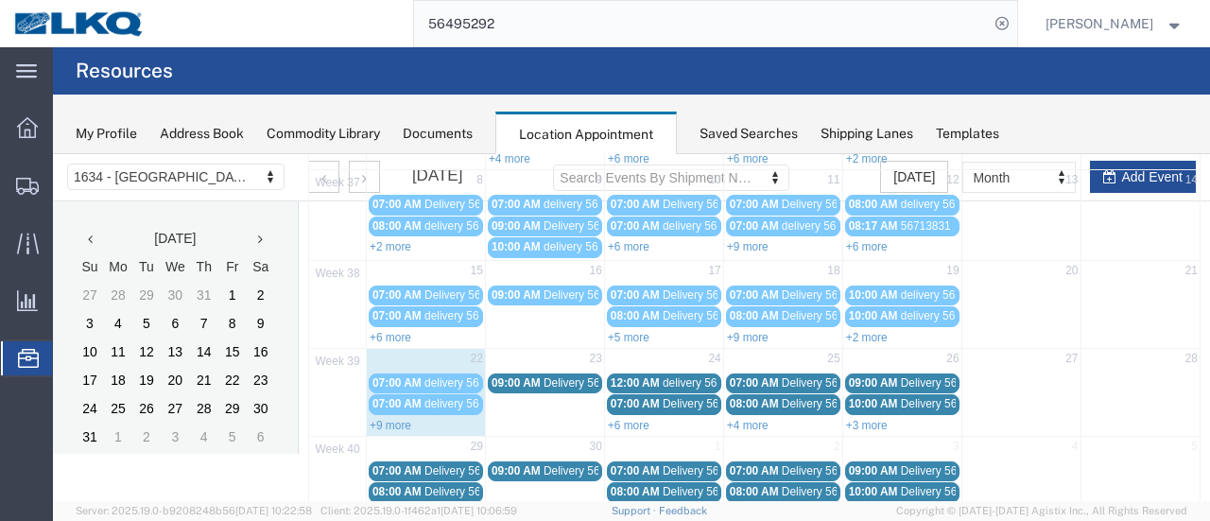
scroll to position [284, 0]
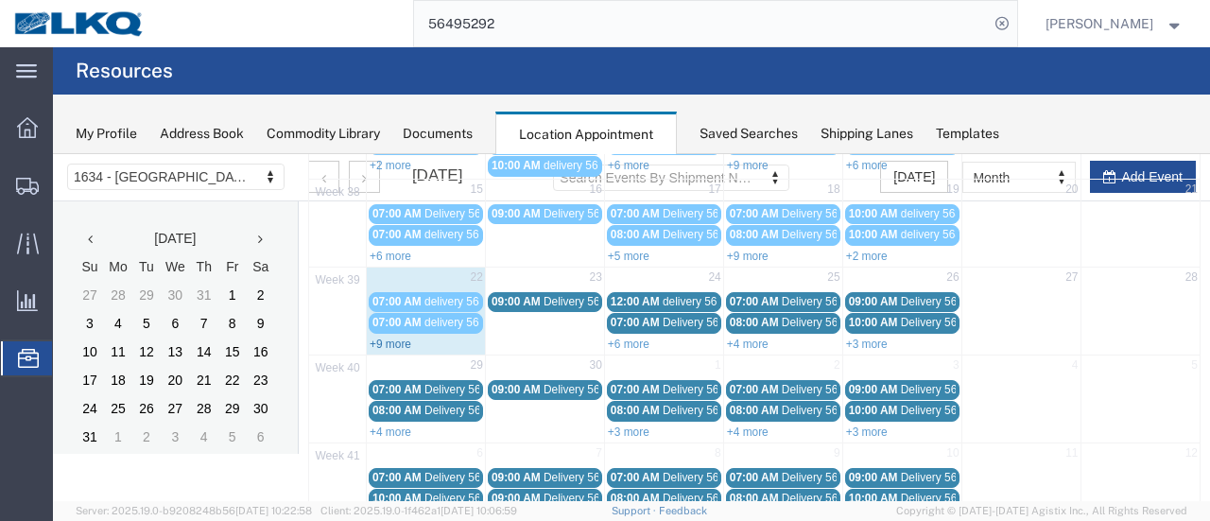
click at [386, 337] on link "+9 more" at bounding box center [391, 343] width 42 height 13
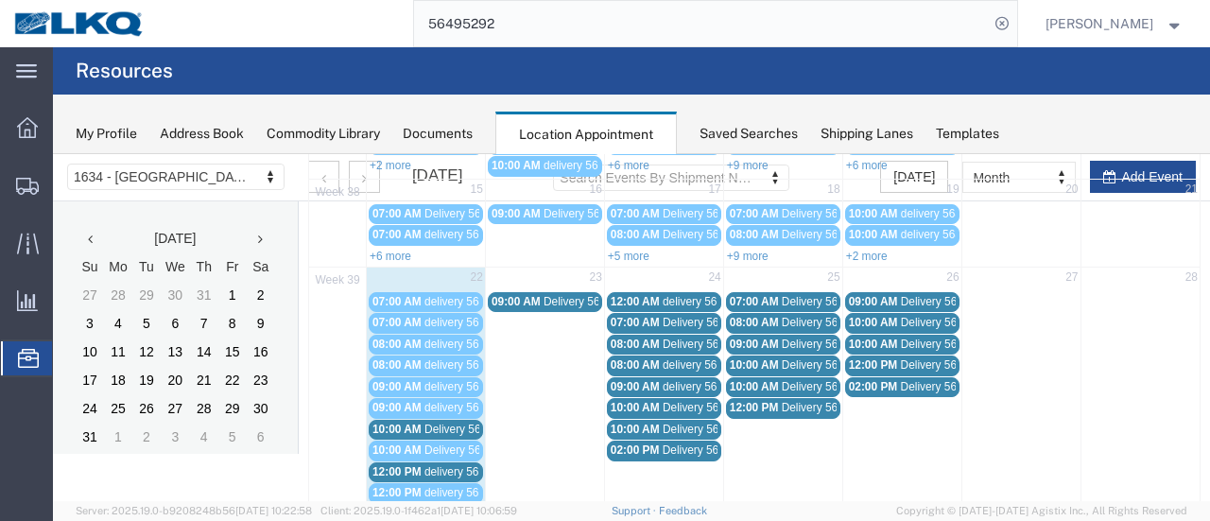
click at [467, 422] on span "Delivery 56495292" at bounding box center [471, 428] width 94 height 13
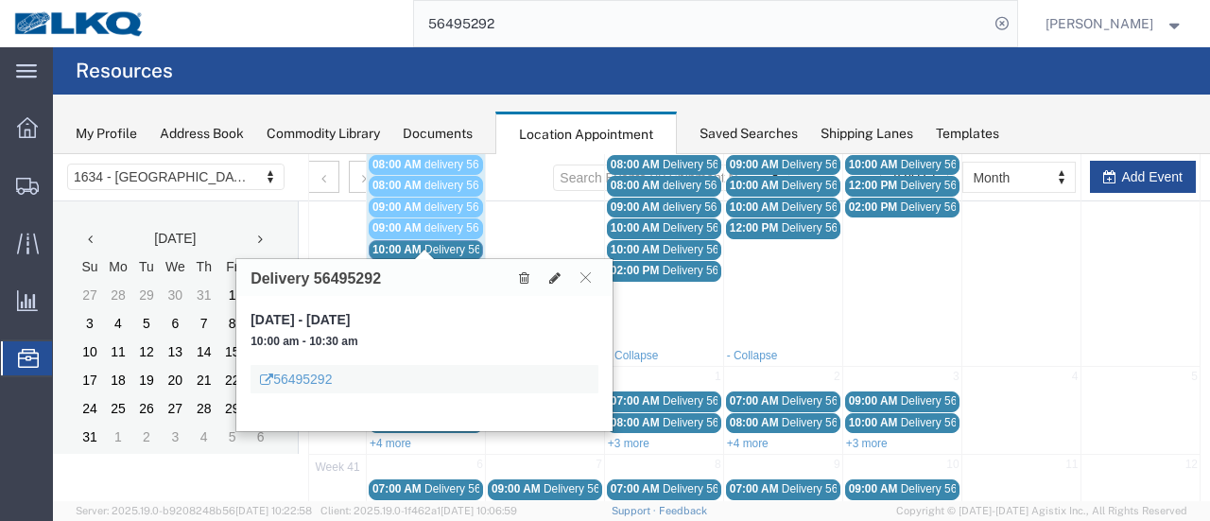
scroll to position [473, 0]
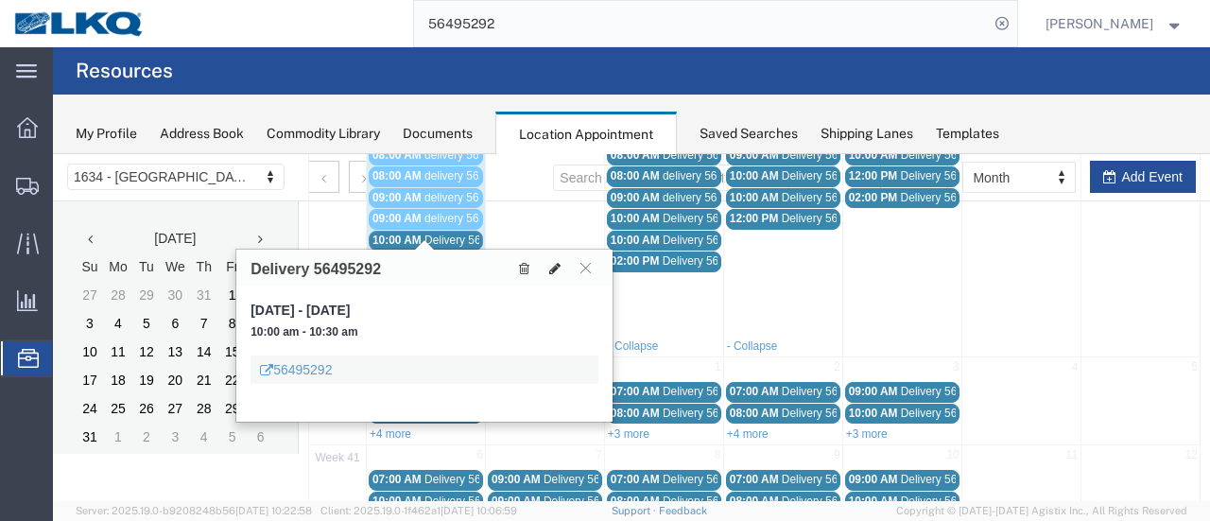
click at [557, 265] on icon at bounding box center [554, 268] width 11 height 13
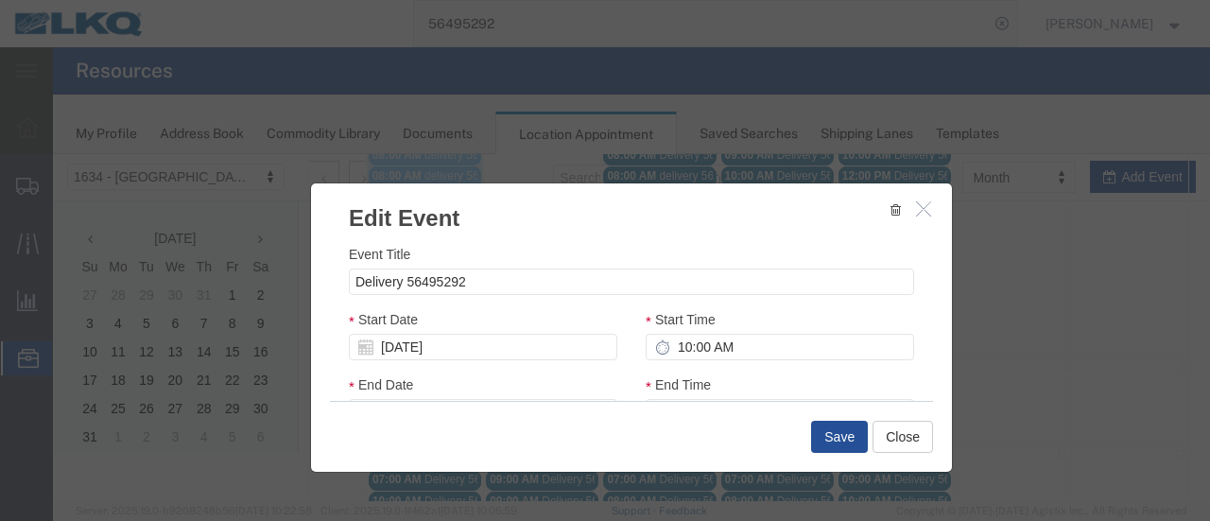
select select
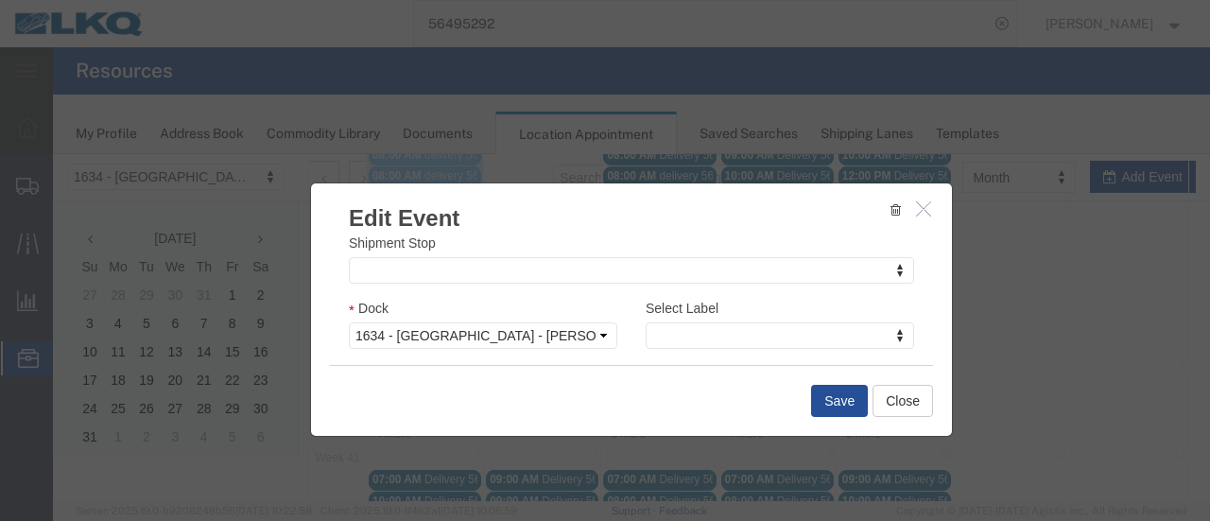
scroll to position [284, 0]
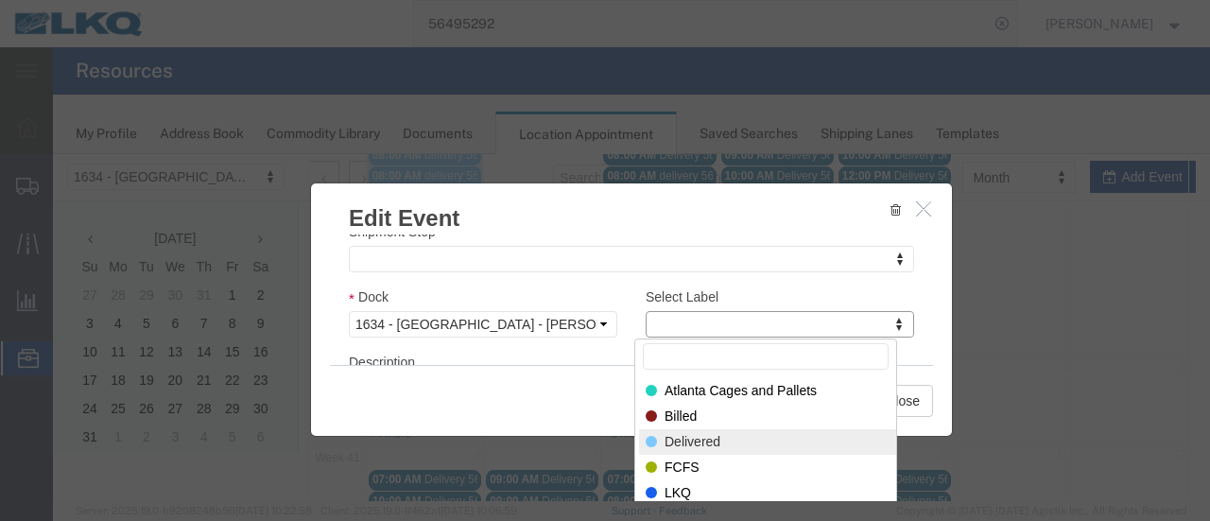
select select "40"
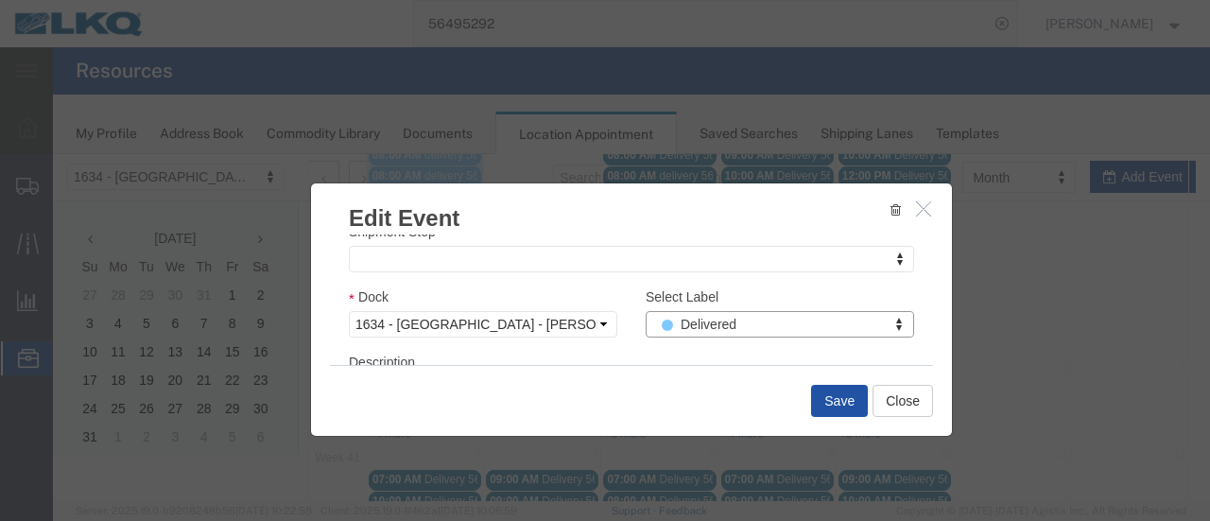
click at [834, 396] on button "Save" at bounding box center [839, 401] width 57 height 32
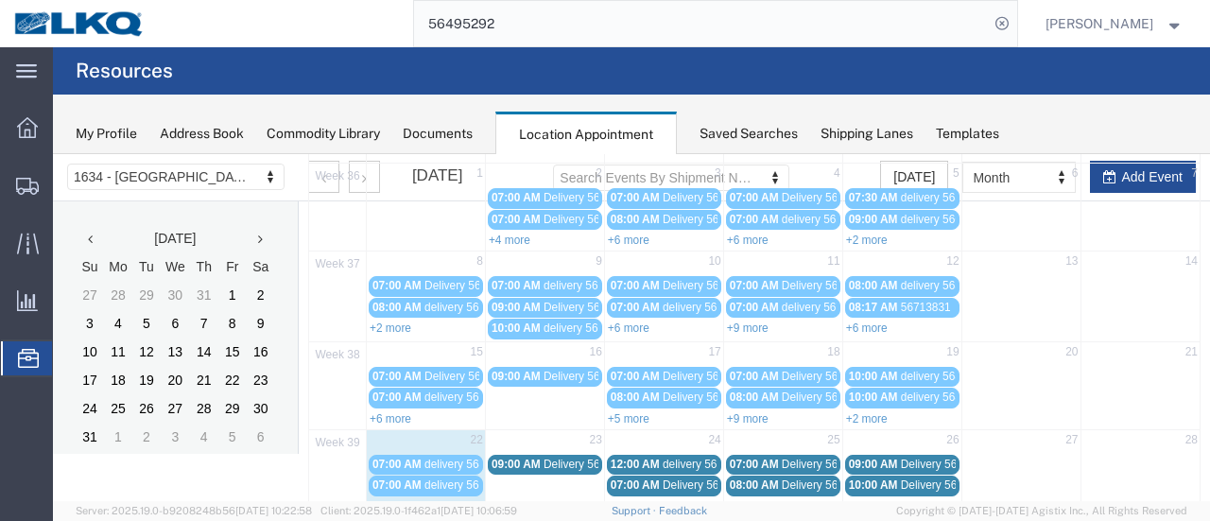
scroll to position [310, 0]
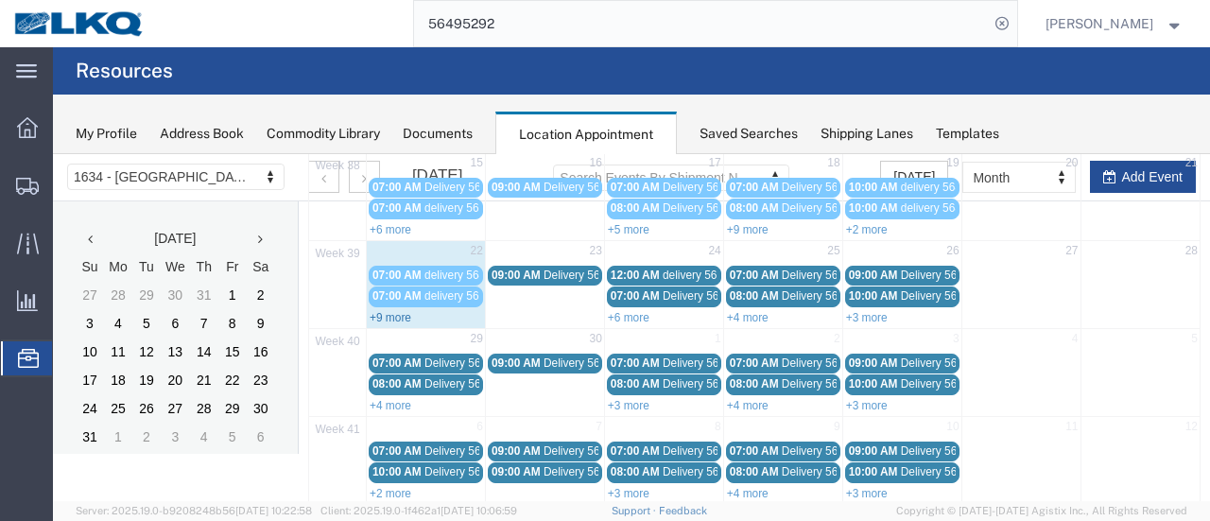
click at [387, 311] on link "+9 more" at bounding box center [391, 317] width 42 height 13
